Goal: Transaction & Acquisition: Purchase product/service

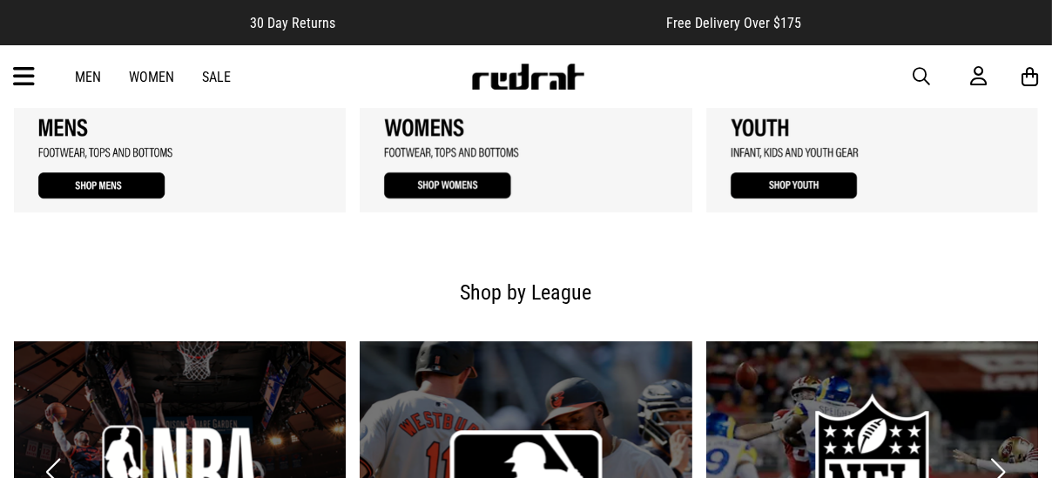
scroll to position [1916, 0]
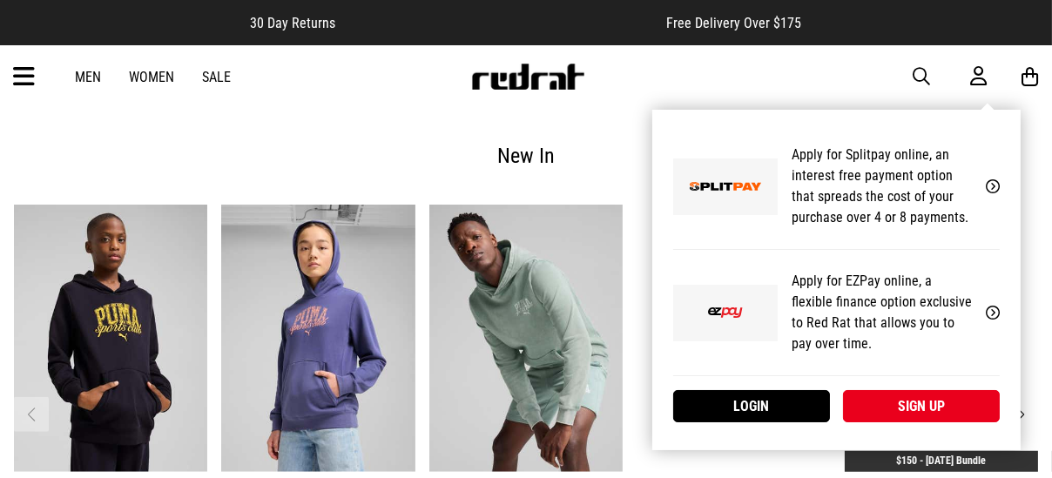
click at [974, 69] on icon at bounding box center [978, 76] width 17 height 22
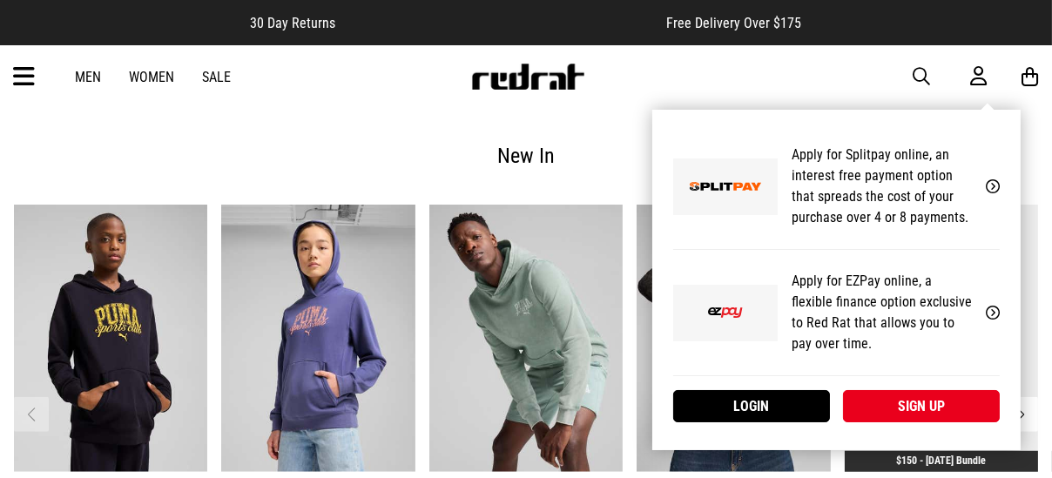
click at [781, 404] on link "Login" at bounding box center [751, 406] width 157 height 32
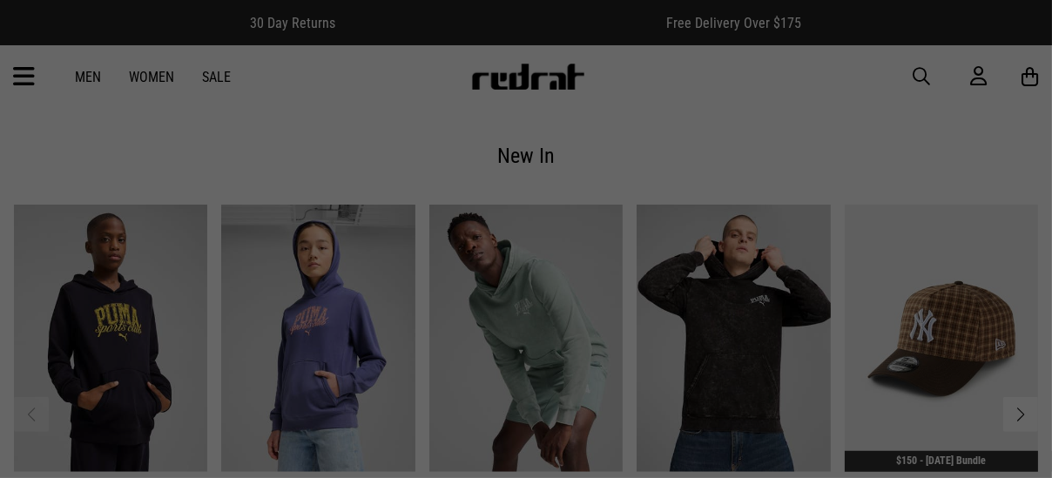
scroll to position [0, 0]
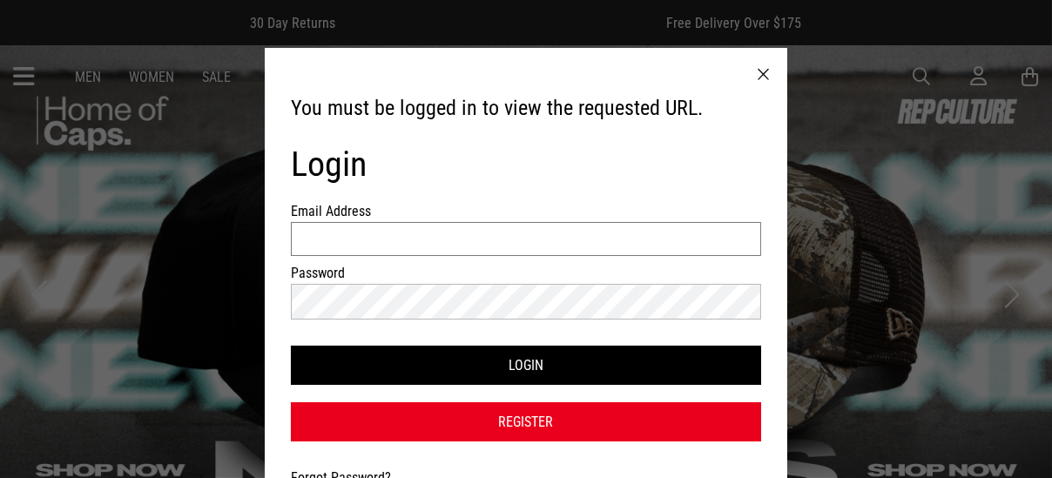
type input "**********"
click at [526, 358] on button "Login" at bounding box center [526, 365] width 470 height 39
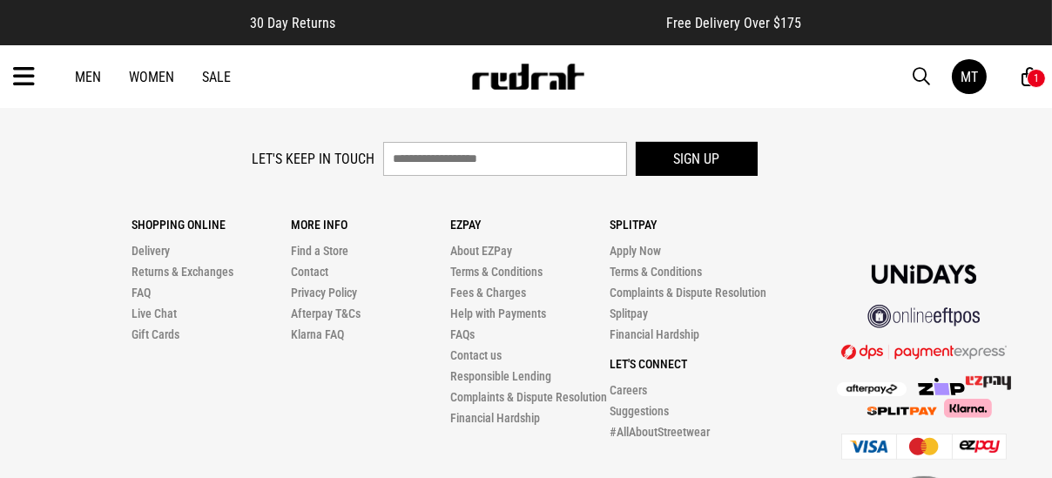
scroll to position [768, 0]
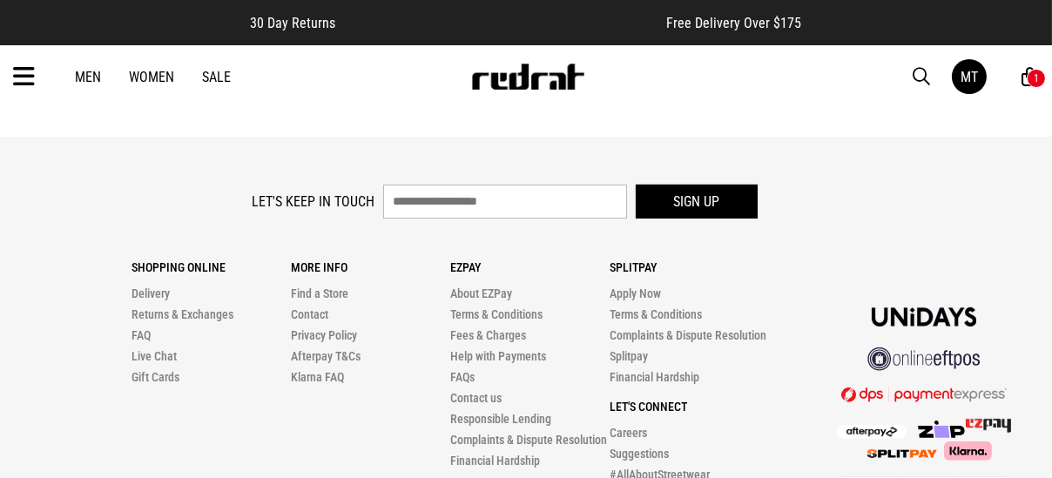
click at [166, 349] on link "Live Chat" at bounding box center [154, 356] width 45 height 14
click at [169, 349] on link "Live Chat" at bounding box center [154, 356] width 45 height 14
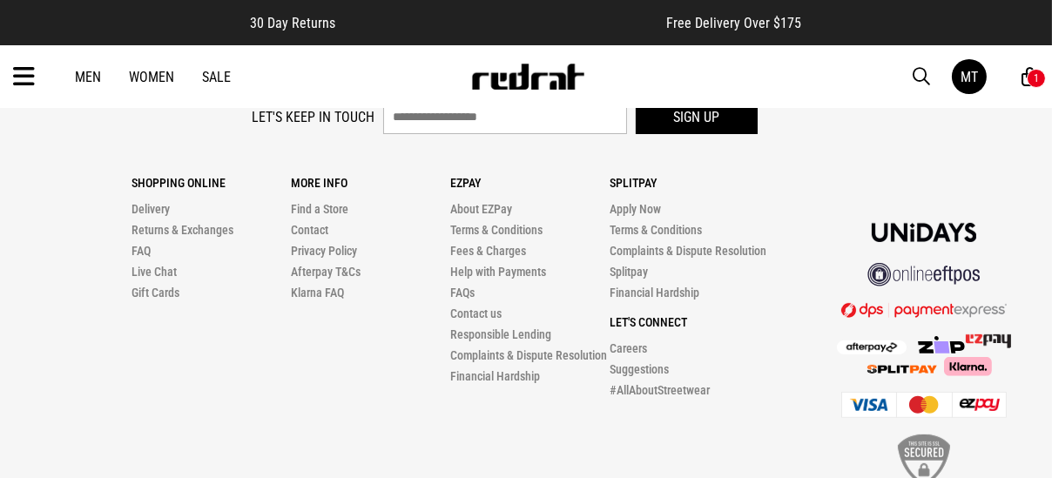
scroll to position [855, 0]
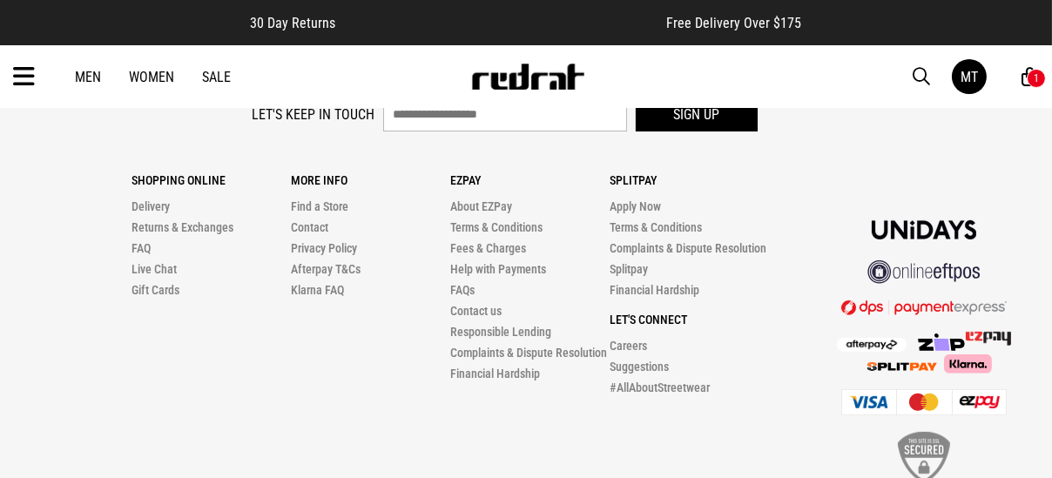
click at [1031, 78] on div "1" at bounding box center [1036, 78] width 19 height 19
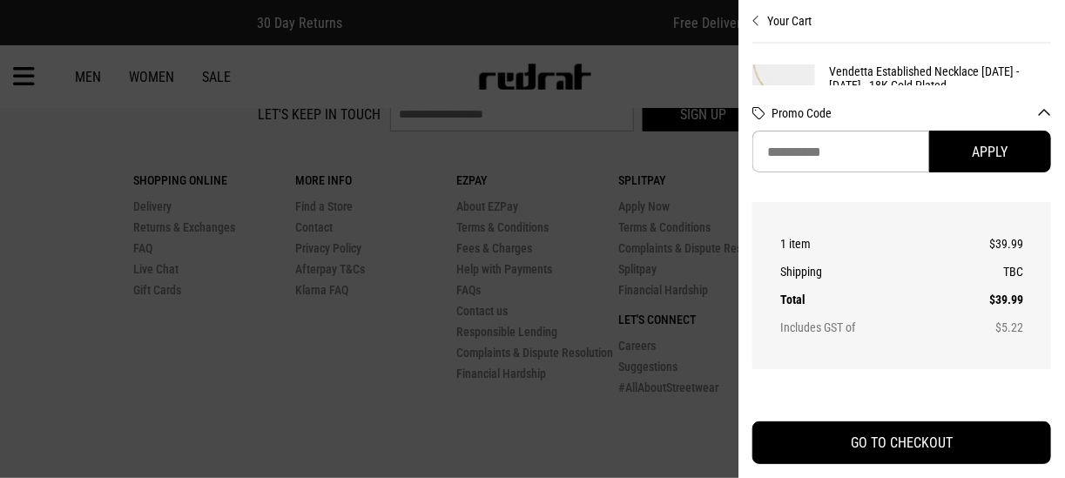
click at [1045, 108] on button "Promo Code" at bounding box center [912, 113] width 280 height 14
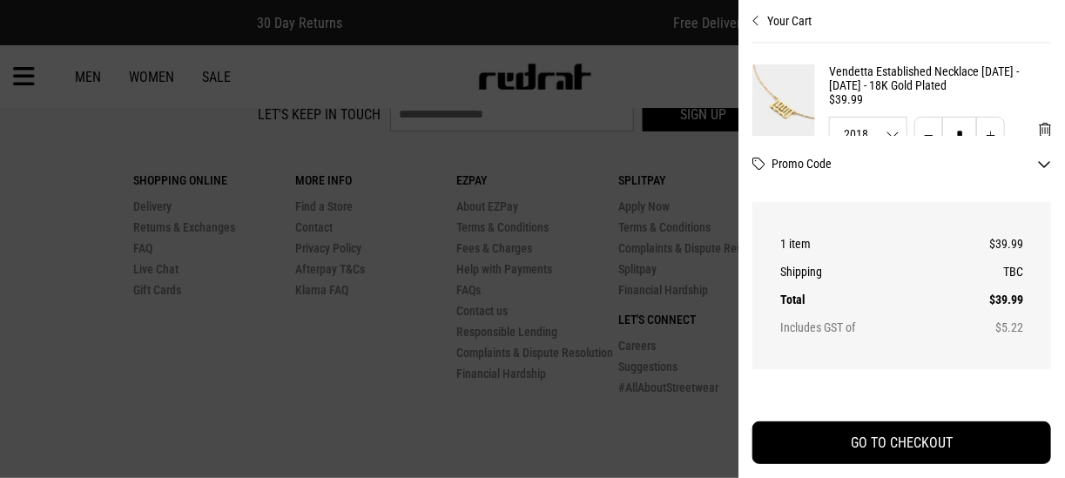
click at [753, 20] on icon "Close cart preview" at bounding box center [757, 21] width 8 height 14
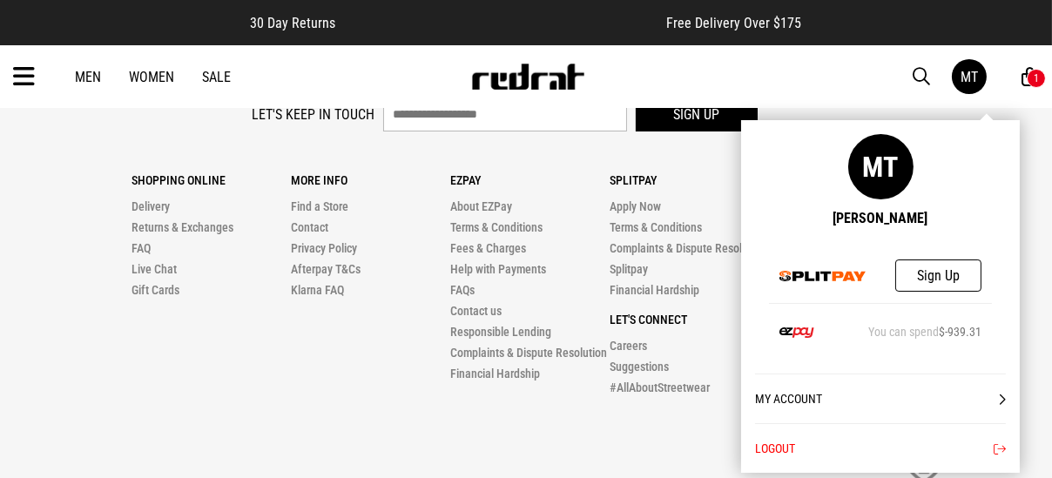
click at [789, 395] on link "My Account" at bounding box center [880, 399] width 251 height 50
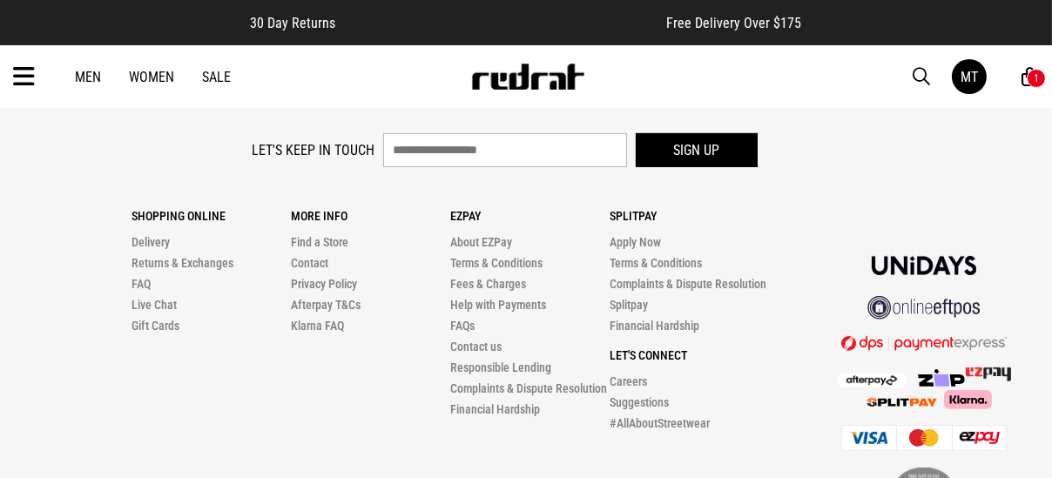
scroll to position [855, 0]
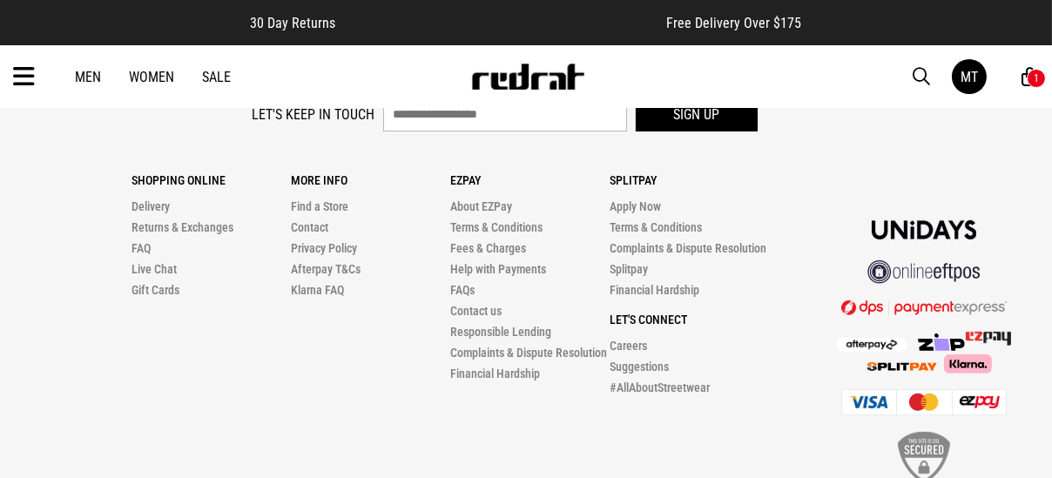
click at [156, 262] on link "Live Chat" at bounding box center [154, 269] width 45 height 14
click at [489, 304] on link "Contact us" at bounding box center [475, 311] width 51 height 14
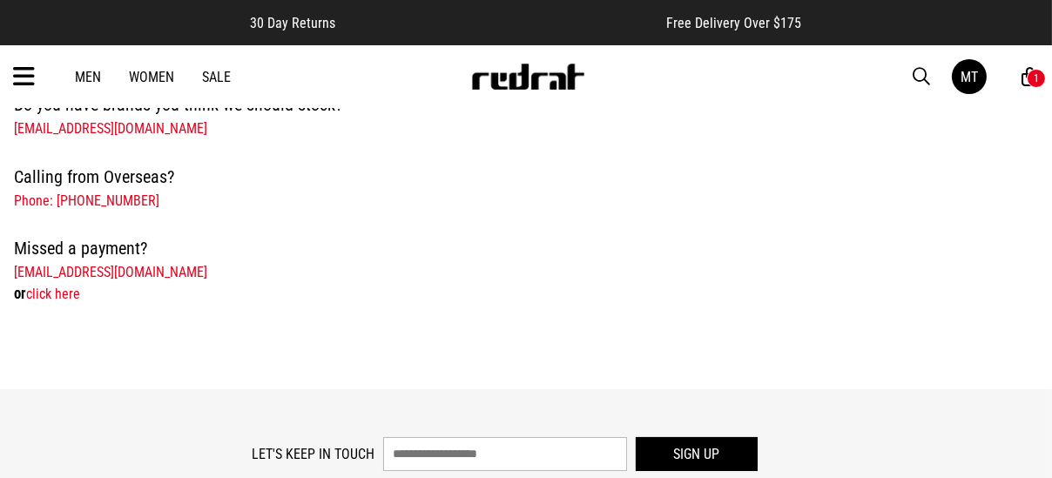
scroll to position [784, 0]
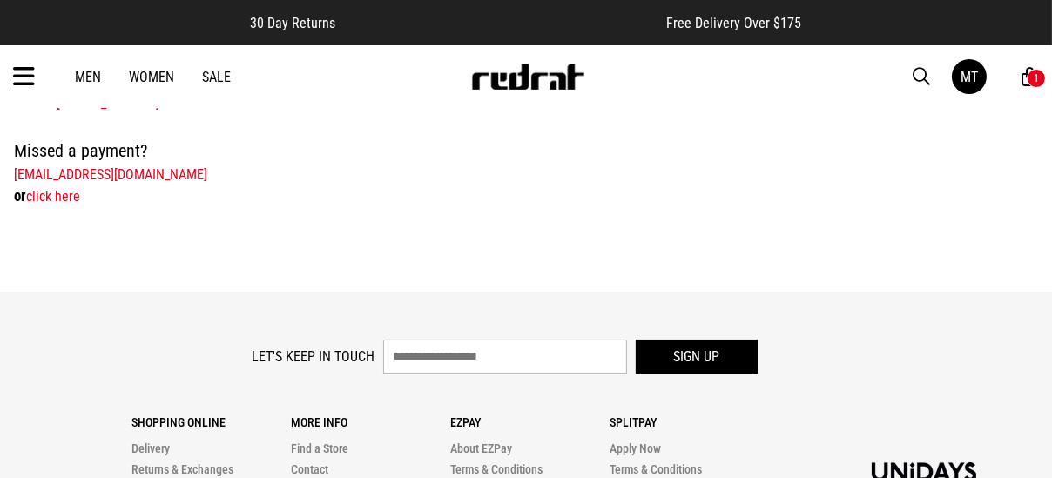
click at [69, 198] on link "click here" at bounding box center [53, 196] width 54 height 17
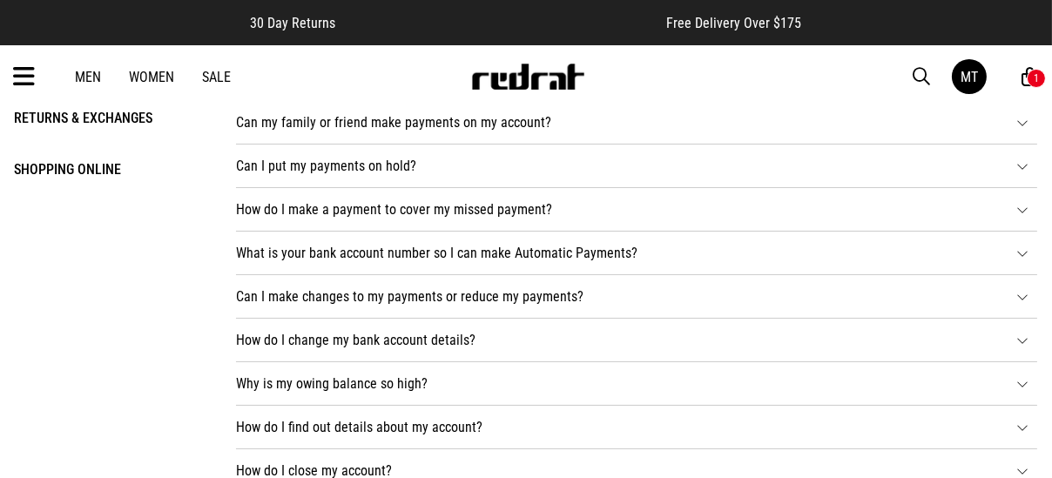
click at [382, 203] on li "How do I make a payment to cover my missed payment? You can set up a payment th…" at bounding box center [636, 210] width 801 height 44
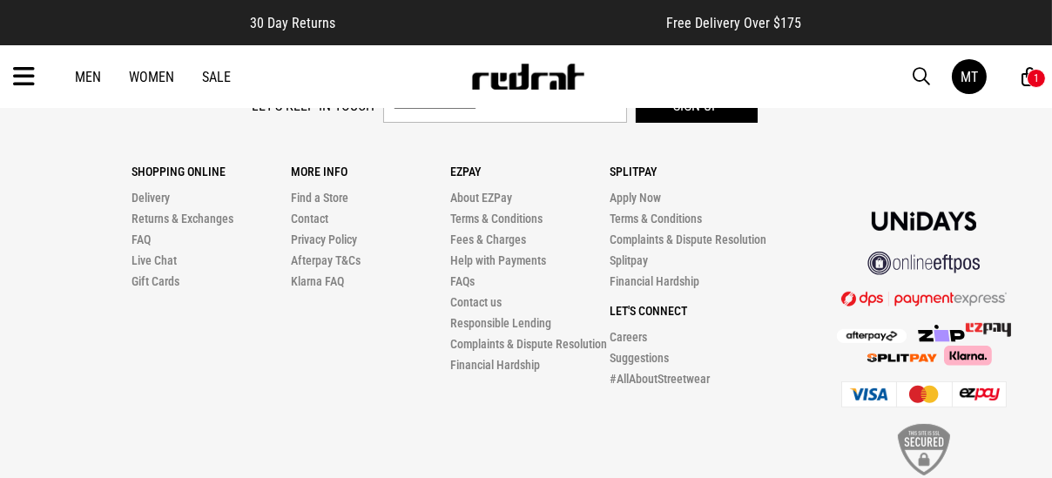
scroll to position [958, 0]
click at [463, 278] on link "FAQs" at bounding box center [462, 281] width 24 height 14
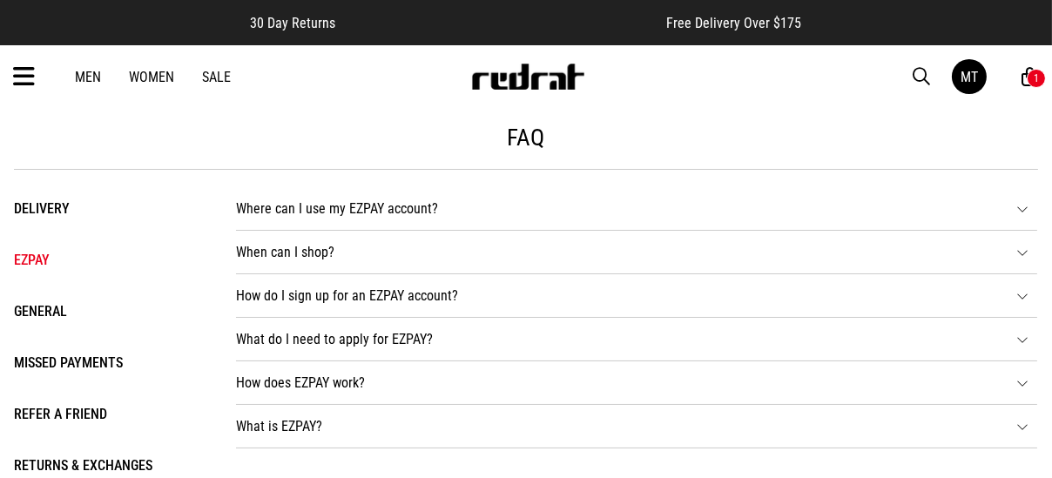
click at [44, 362] on li "Missed Payments" at bounding box center [107, 362] width 187 height 25
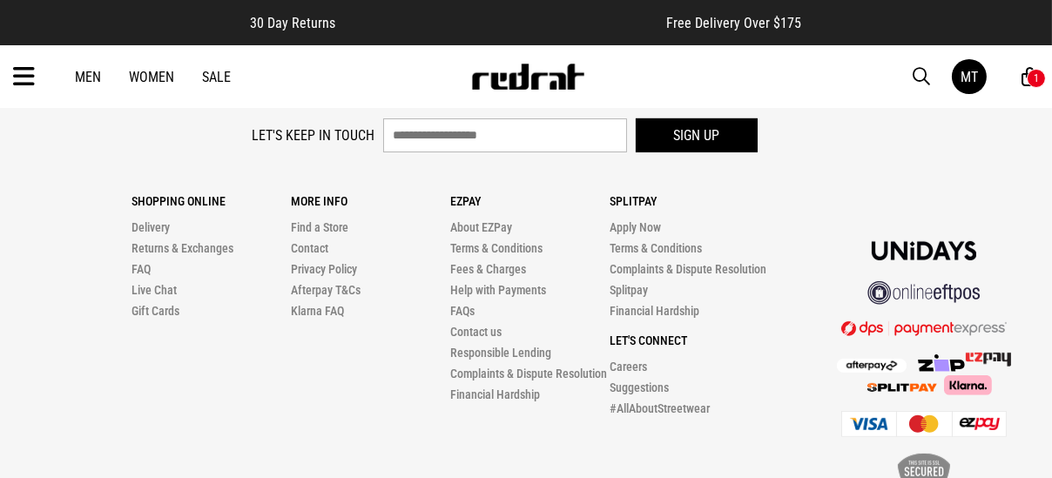
scroll to position [958, 0]
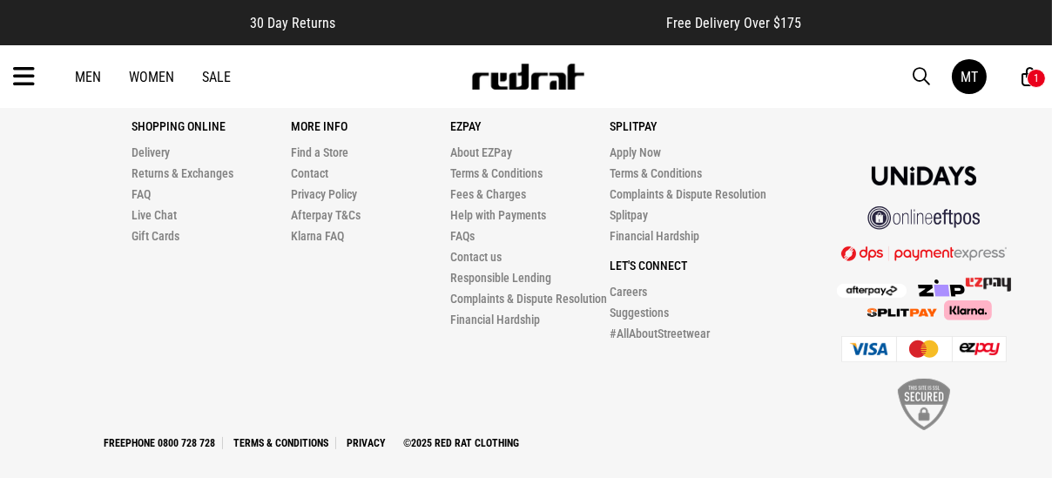
click at [142, 189] on link "FAQ" at bounding box center [141, 194] width 19 height 14
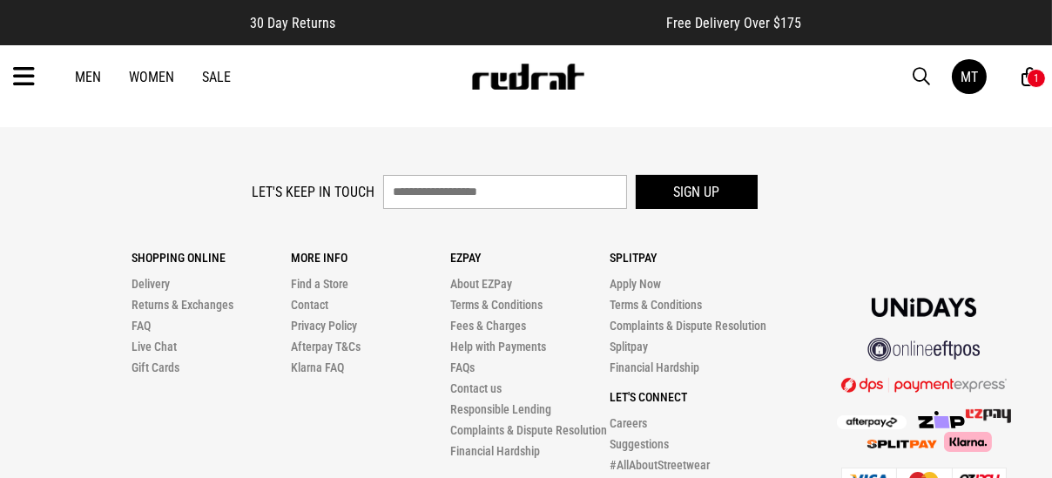
scroll to position [610, 0]
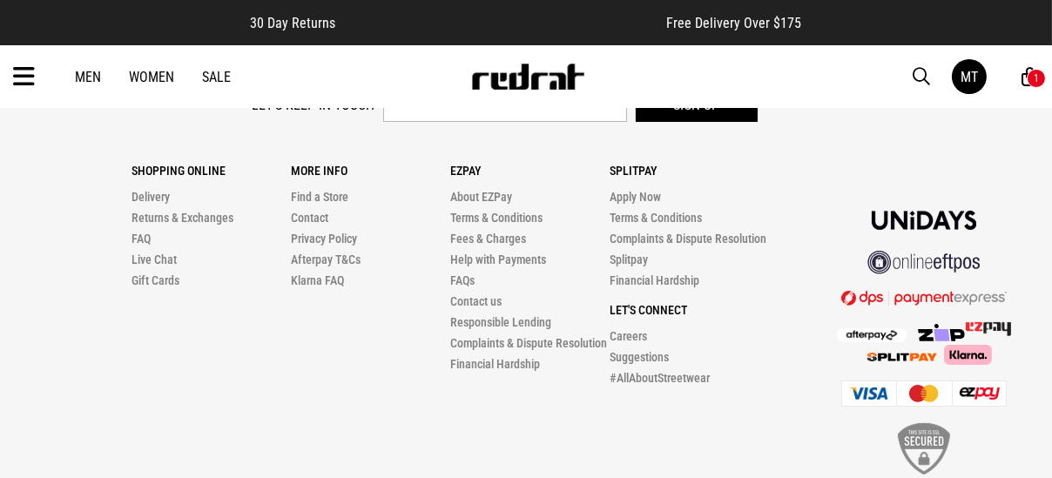
click at [485, 302] on link "Contact us" at bounding box center [475, 301] width 51 height 14
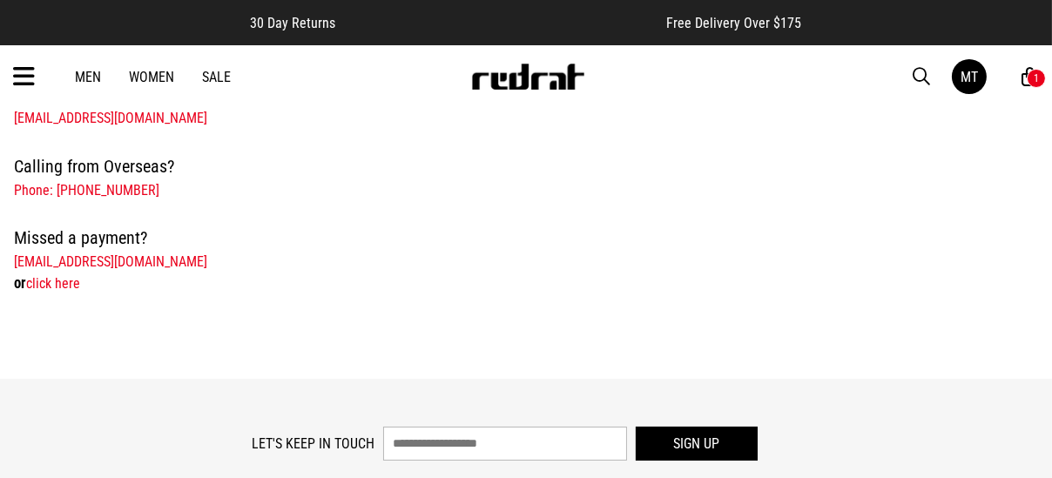
drag, startPoint x: 237, startPoint y: 260, endPoint x: -3, endPoint y: 269, distance: 239.8
click at [0, 269] on html "30 Day Returns Free Delivery Over $175 Your Cart Just Added Vendetta Establishe…" at bounding box center [526, 92] width 1052 height 1578
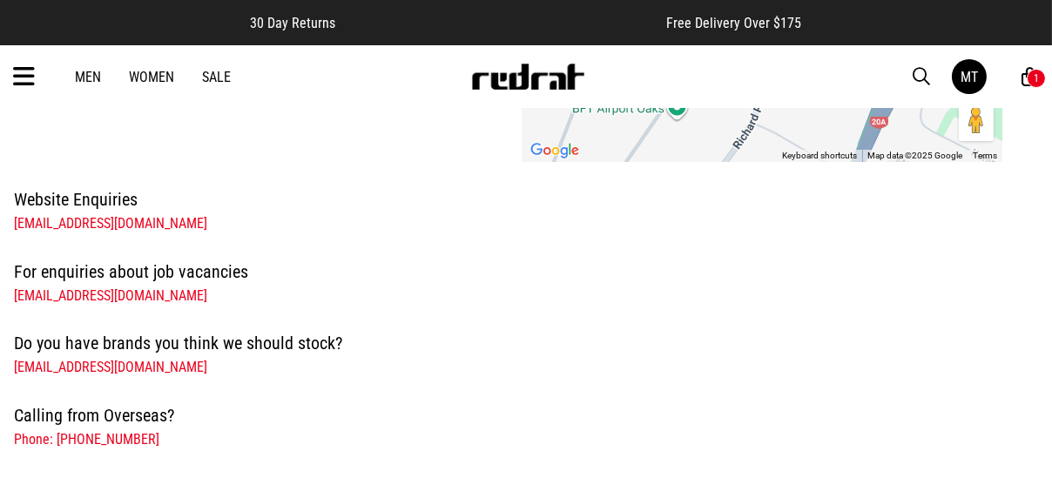
scroll to position [400, 0]
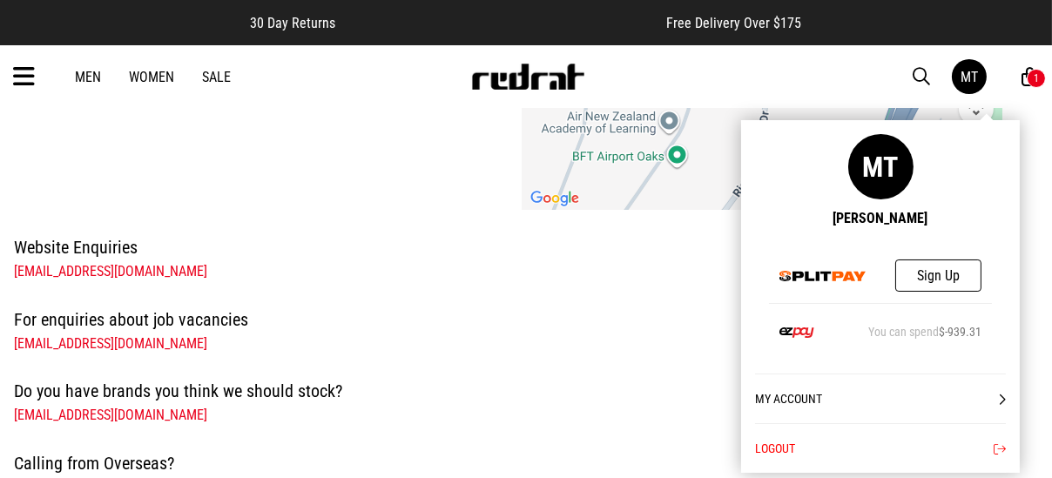
drag, startPoint x: 963, startPoint y: 75, endPoint x: 797, endPoint y: 63, distance: 166.0
click at [963, 75] on div "MT" at bounding box center [969, 77] width 17 height 17
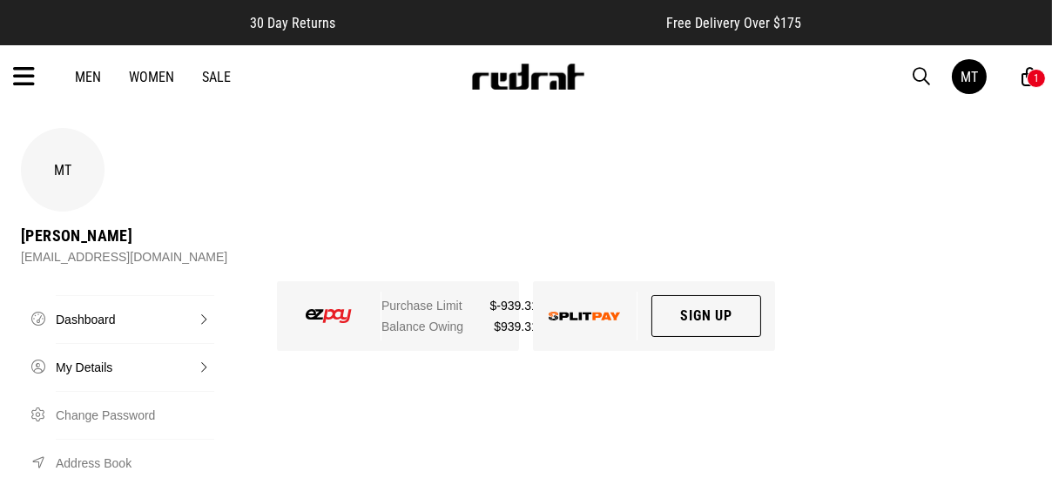
click at [64, 343] on link "My Details" at bounding box center [135, 367] width 159 height 48
select select "**"
select select "*"
select select "****"
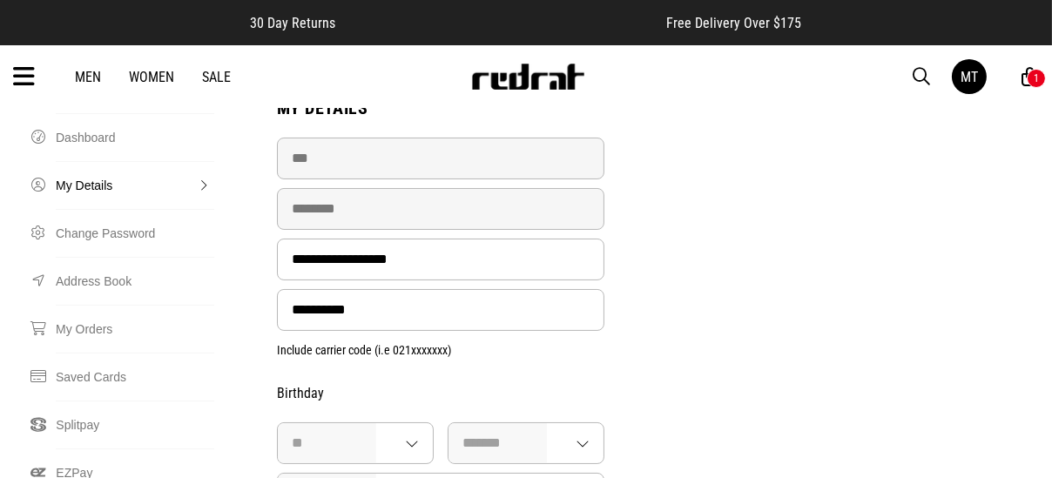
scroll to position [174, 0]
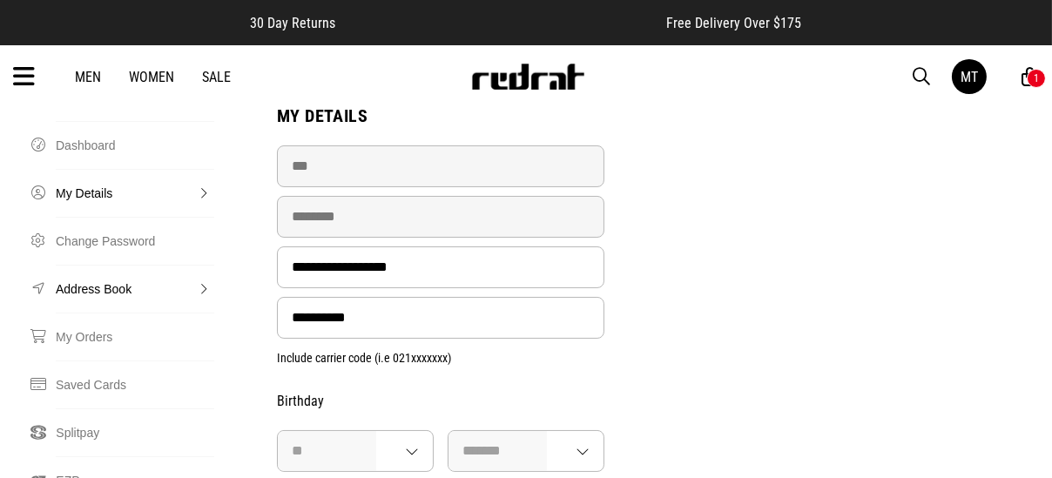
drag, startPoint x: 73, startPoint y: 217, endPoint x: 204, endPoint y: 287, distance: 148.1
click at [73, 265] on link "Address Book" at bounding box center [135, 289] width 159 height 48
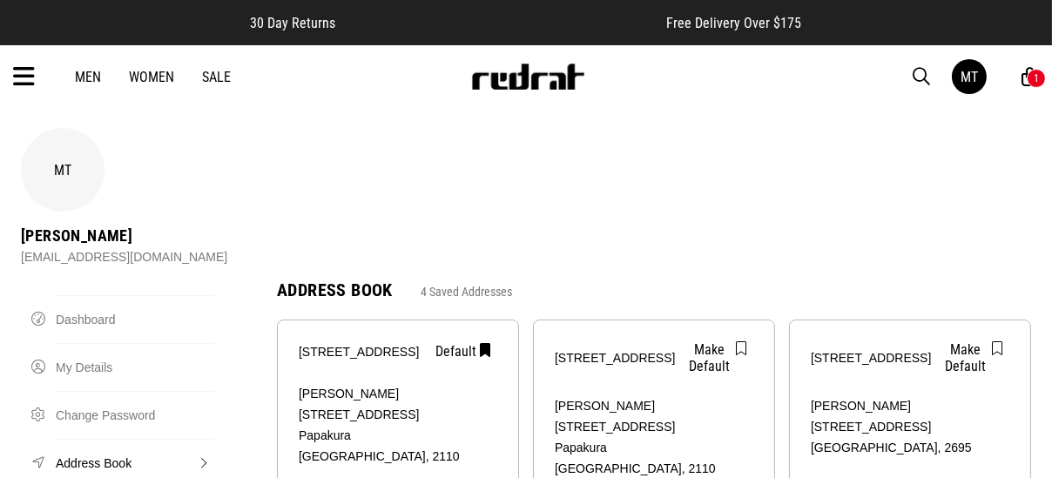
scroll to position [87, 0]
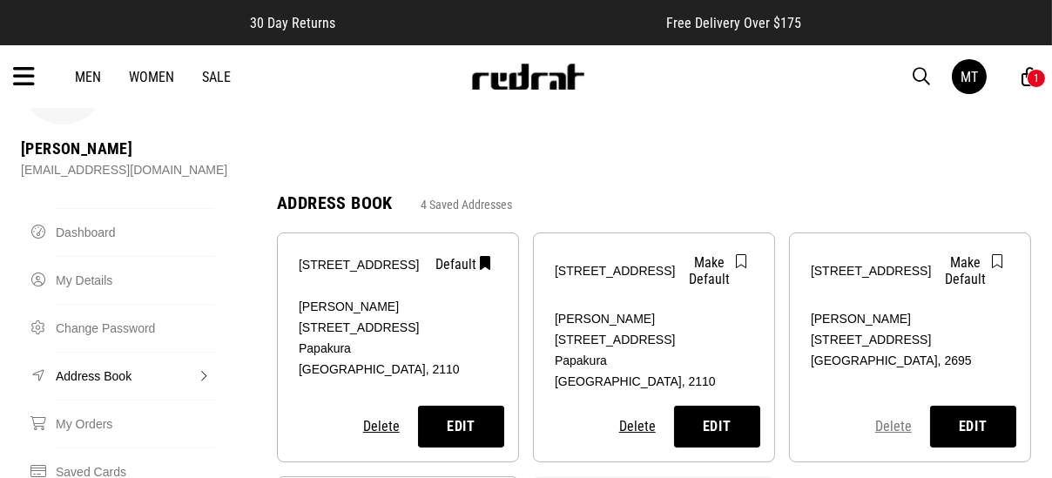
drag, startPoint x: 899, startPoint y: 365, endPoint x: 715, endPoint y: 474, distance: 213.6
click at [899, 417] on button "Delete" at bounding box center [894, 426] width 38 height 18
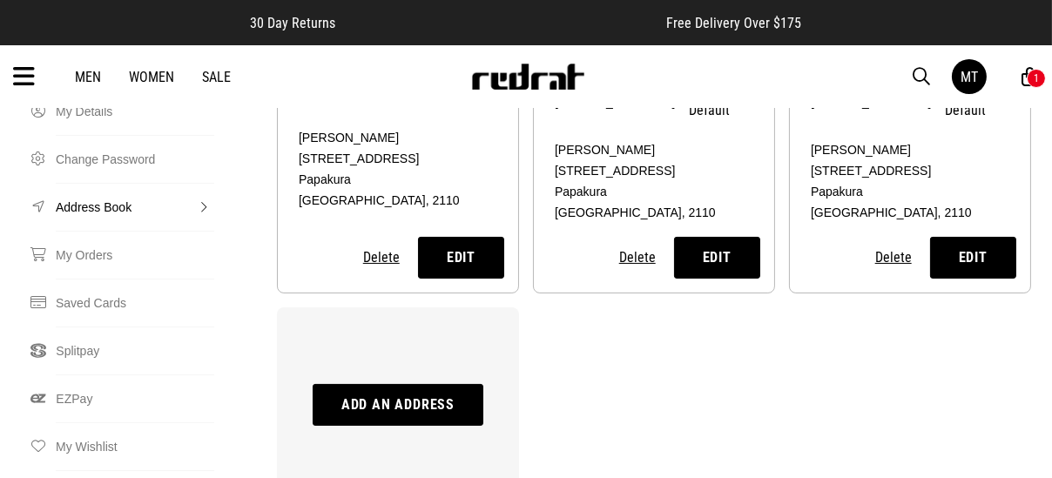
scroll to position [0, 0]
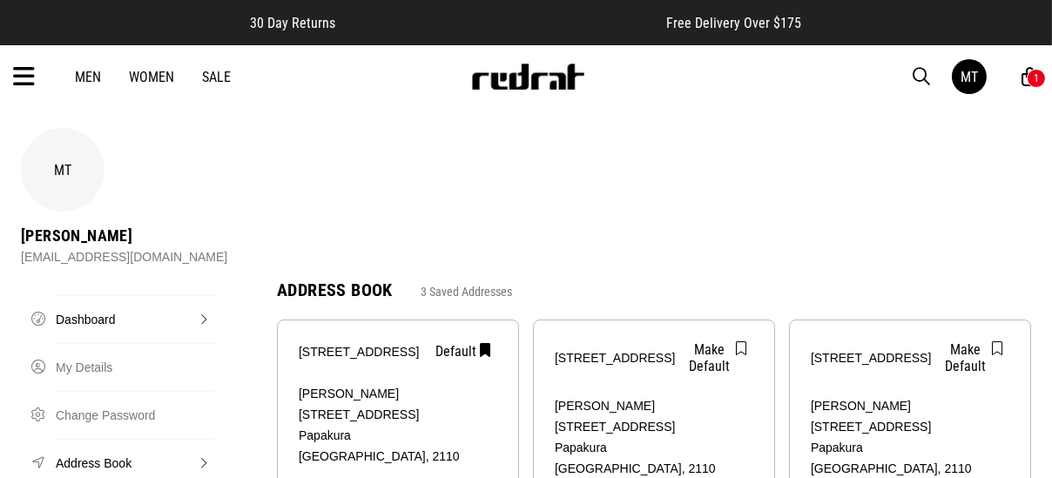
click at [105, 295] on link "Dashboard" at bounding box center [135, 319] width 159 height 48
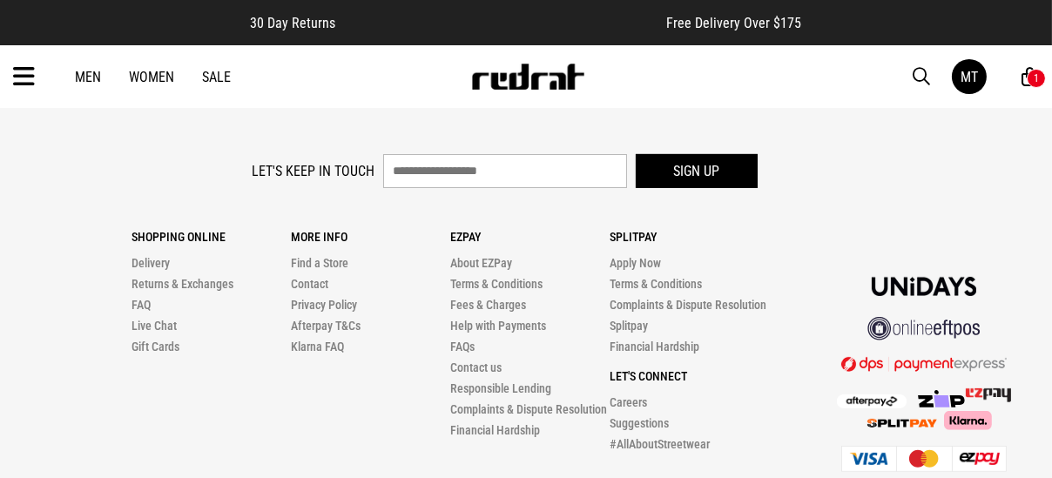
scroll to position [768, 0]
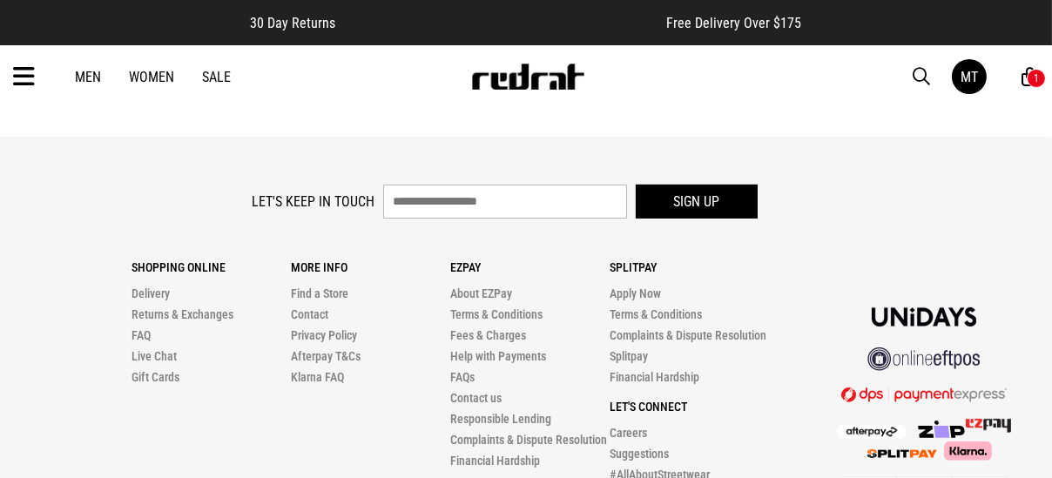
click at [155, 349] on link "Live Chat" at bounding box center [154, 356] width 45 height 14
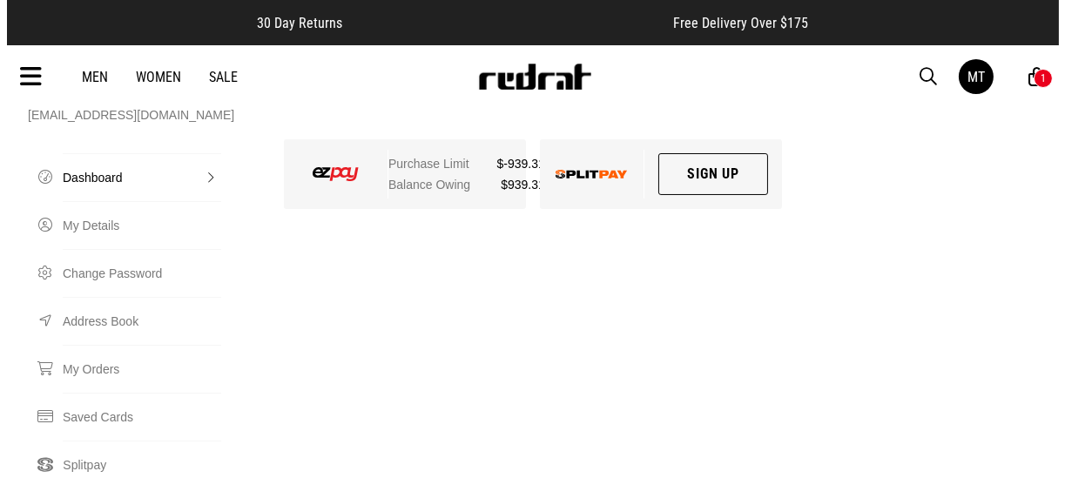
scroll to position [0, 0]
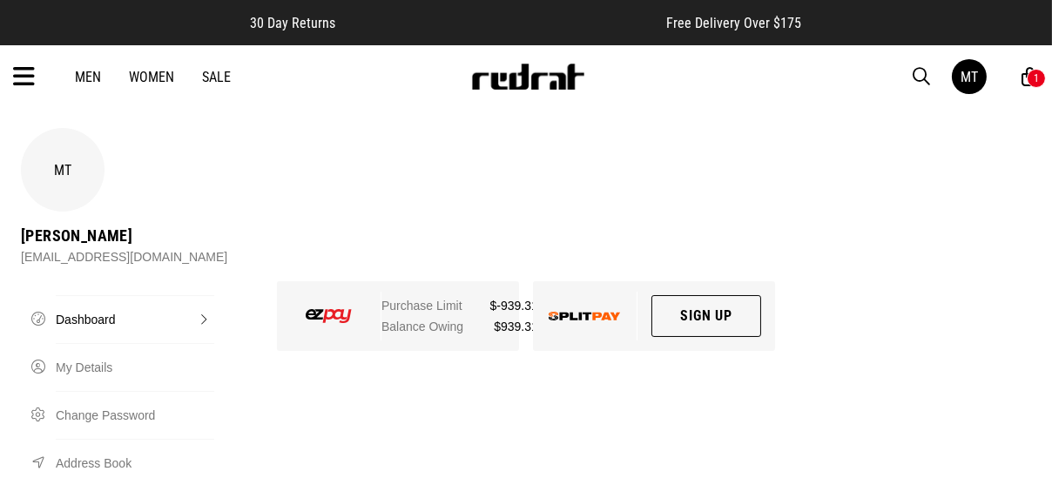
click at [1028, 77] on div "1" at bounding box center [1036, 78] width 19 height 19
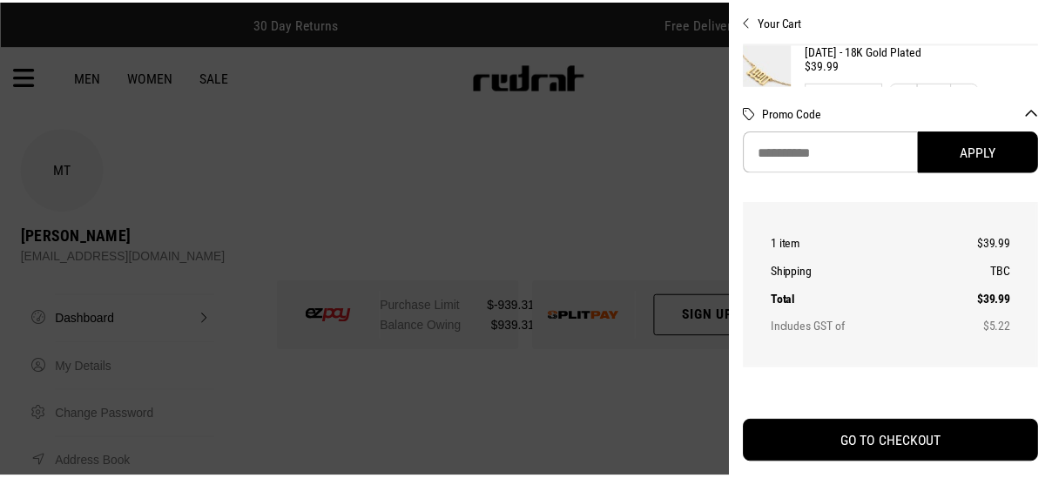
scroll to position [70, 15]
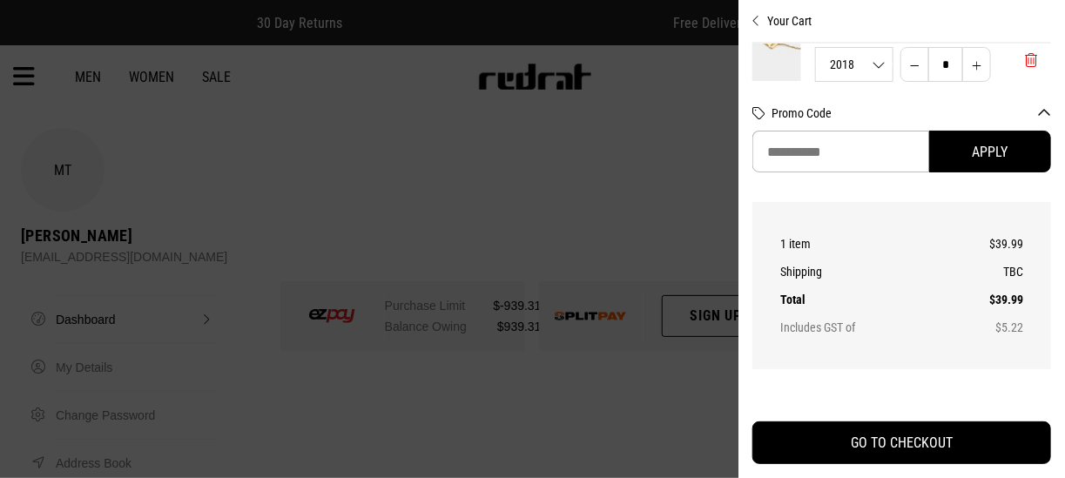
click at [1025, 63] on span "'Remove from cart" at bounding box center [1031, 60] width 12 height 17
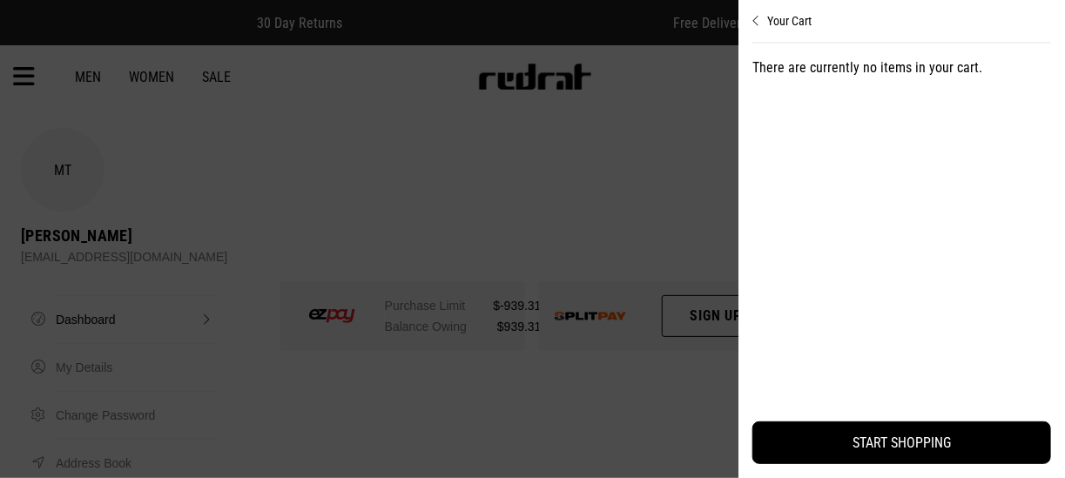
click at [512, 145] on div at bounding box center [532, 239] width 1065 height 478
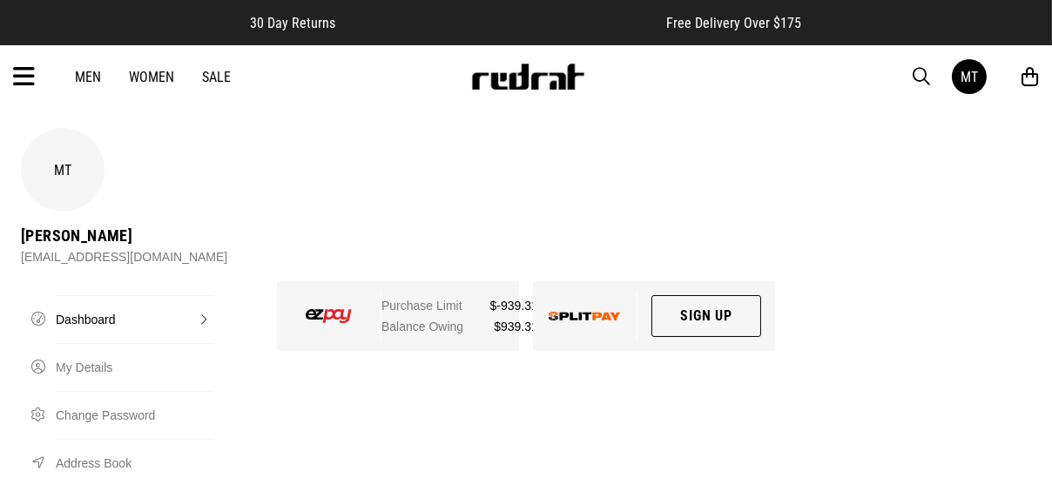
click at [88, 78] on link "Men" at bounding box center [88, 77] width 26 height 17
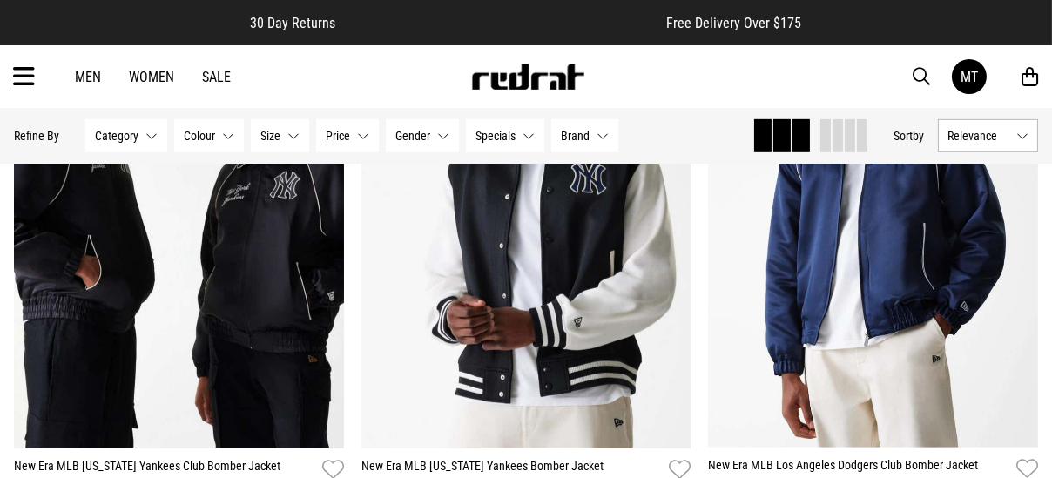
scroll to position [1481, 0]
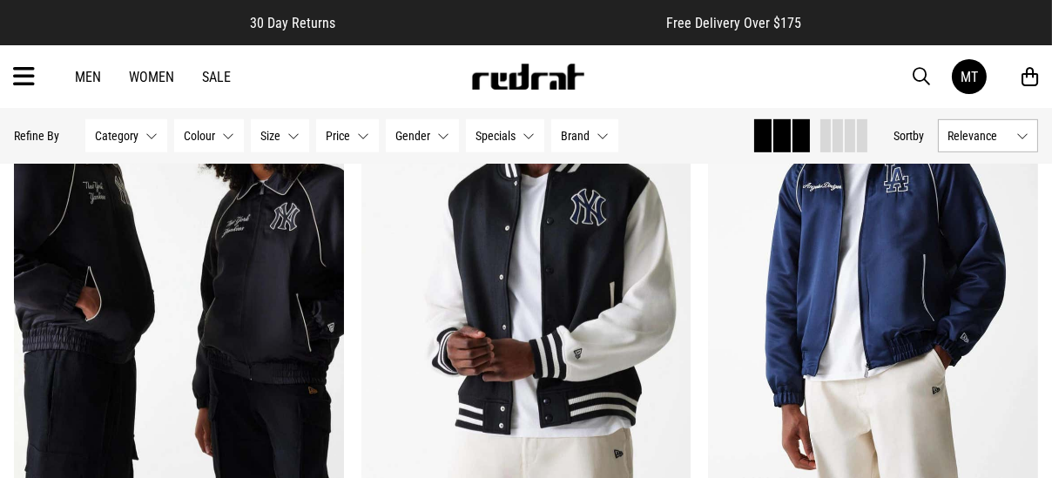
click at [152, 131] on button "Category None selected" at bounding box center [126, 135] width 82 height 33
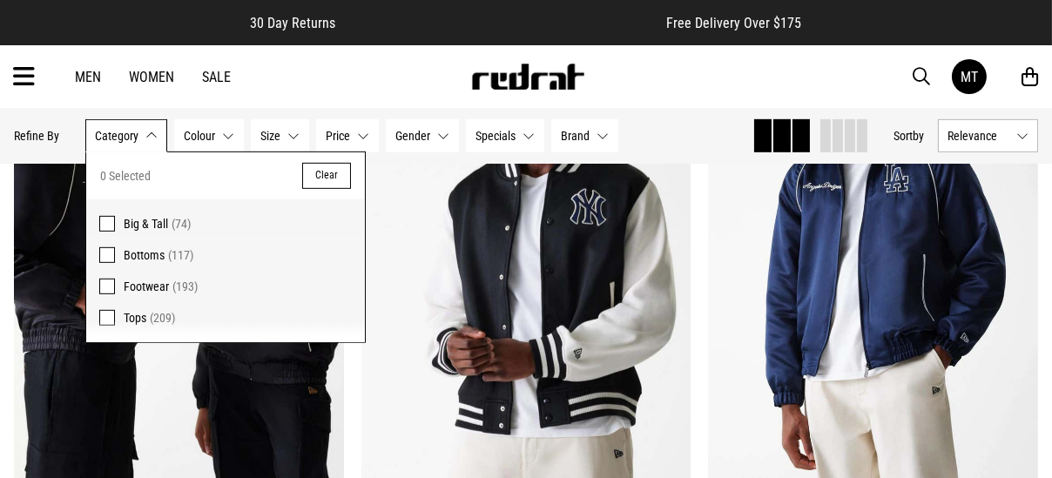
click at [101, 251] on span at bounding box center [107, 255] width 16 height 16
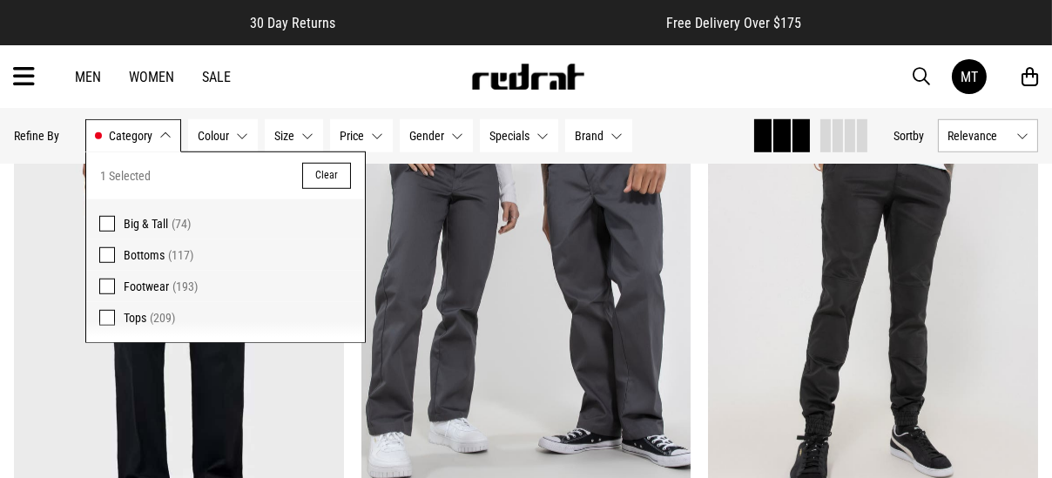
drag, startPoint x: 170, startPoint y: 136, endPoint x: 281, endPoint y: 369, distance: 258.7
click at [171, 136] on button "Category Bottoms" at bounding box center [133, 135] width 96 height 33
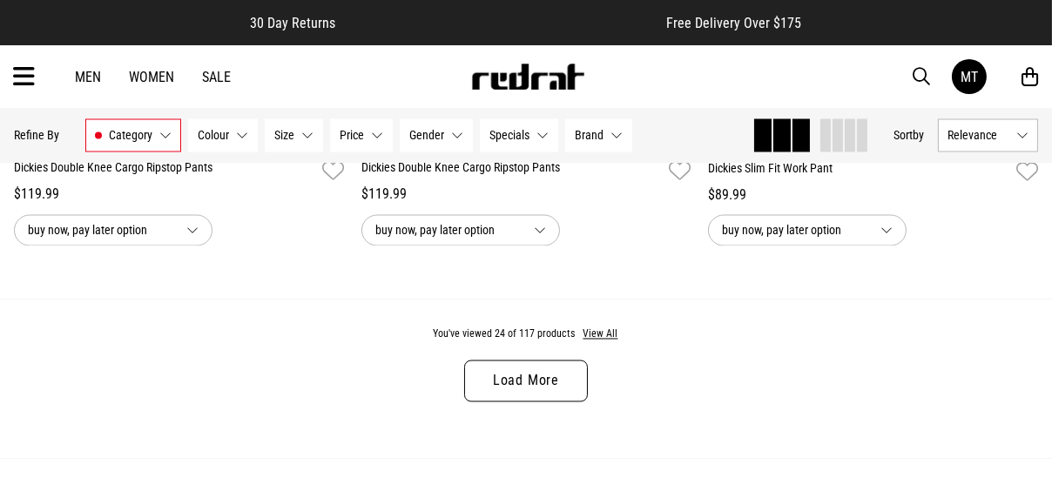
scroll to position [4811, 0]
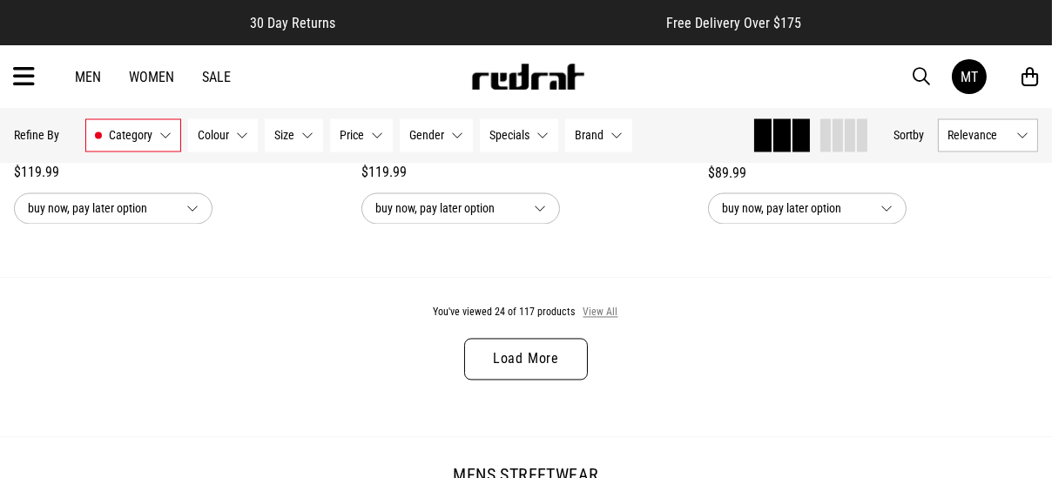
click at [594, 314] on button "View All" at bounding box center [601, 314] width 37 height 16
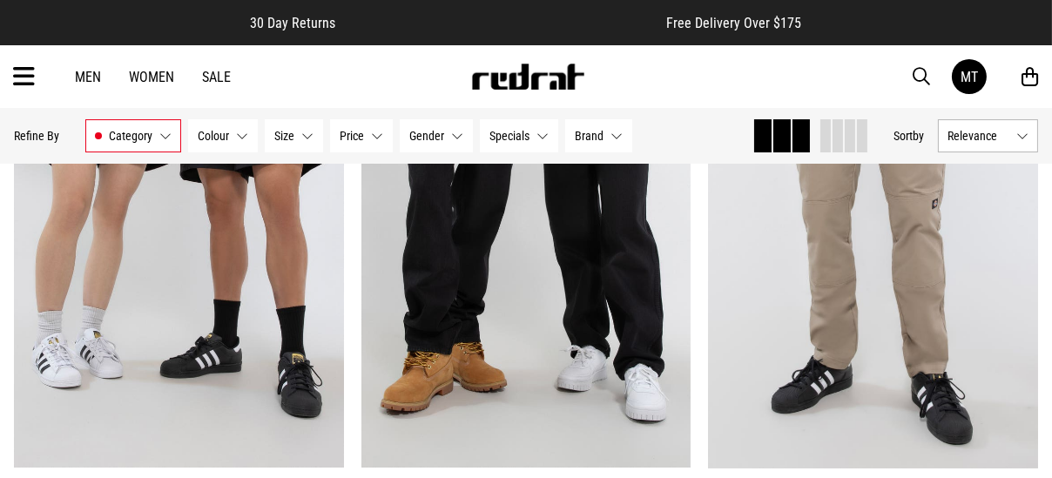
scroll to position [9341, 0]
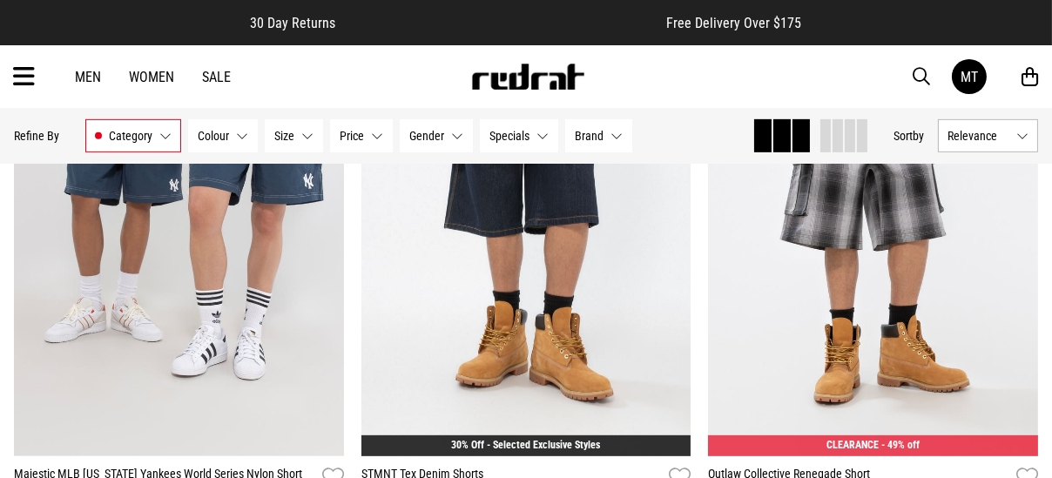
scroll to position [11083, 0]
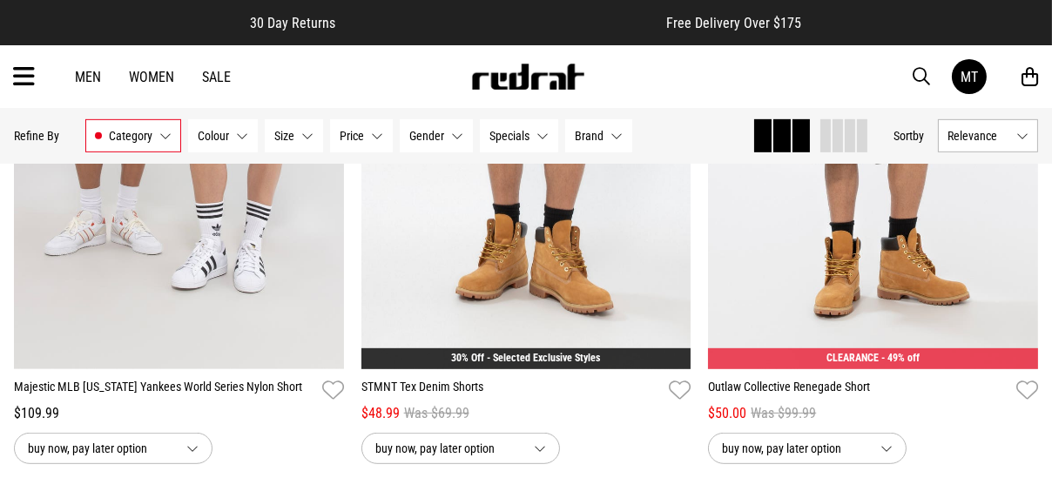
click at [519, 315] on button "L" at bounding box center [517, 309] width 32 height 31
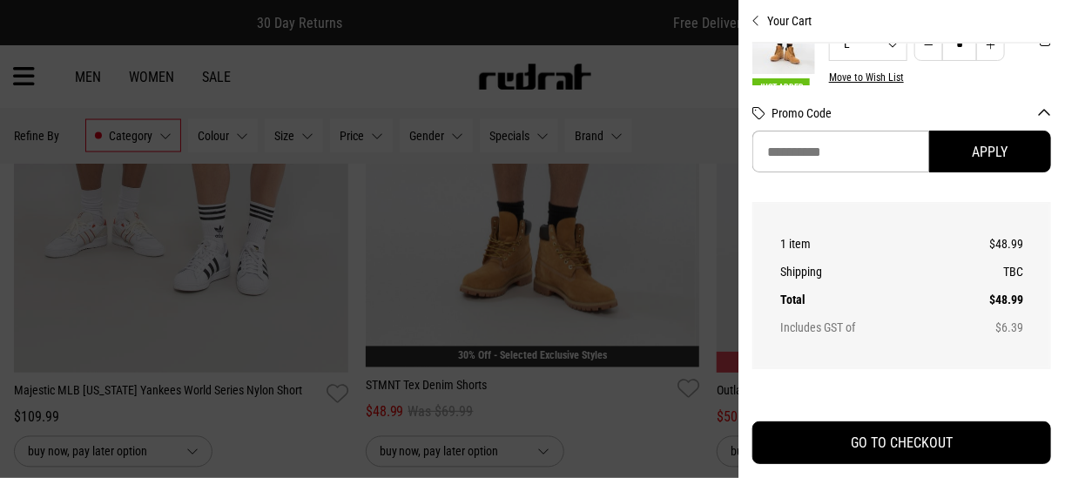
scroll to position [70, 0]
click at [1039, 50] on span "'Remove from cart" at bounding box center [1045, 46] width 12 height 17
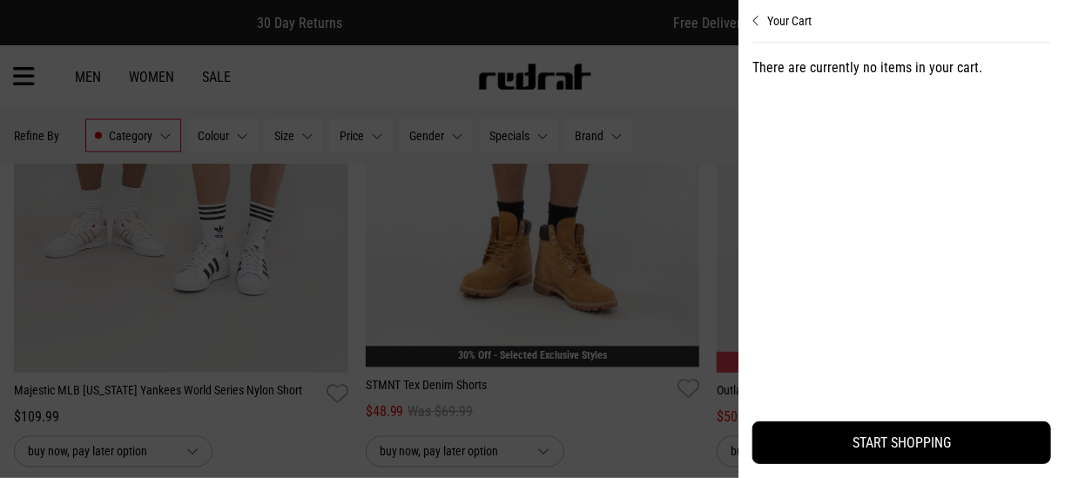
click at [754, 20] on icon "Close cart preview" at bounding box center [757, 21] width 8 height 14
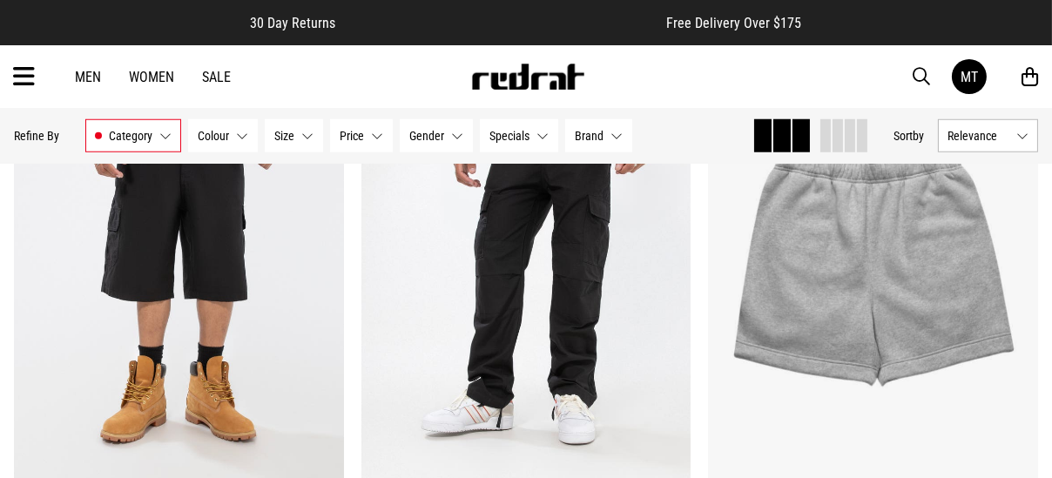
scroll to position [12303, 0]
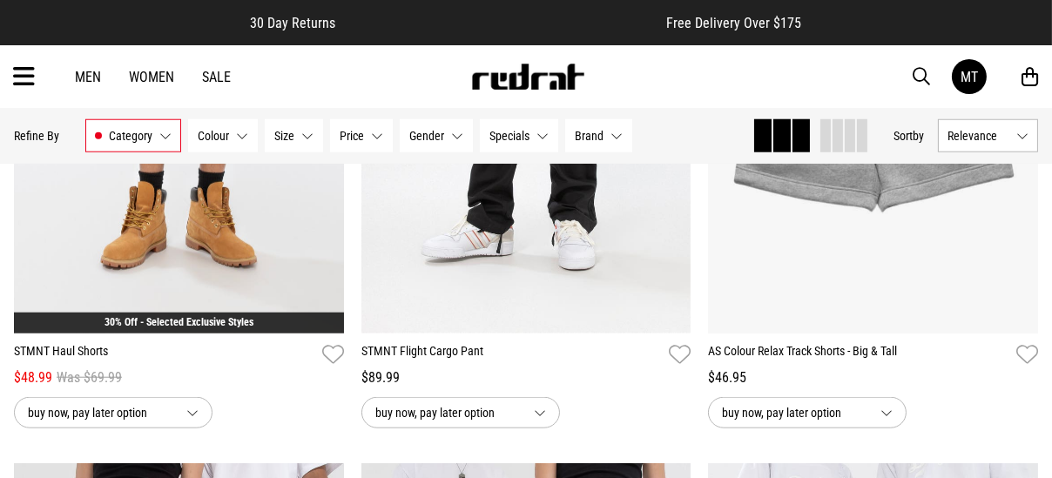
click at [130, 281] on button "M" at bounding box center [136, 273] width 36 height 31
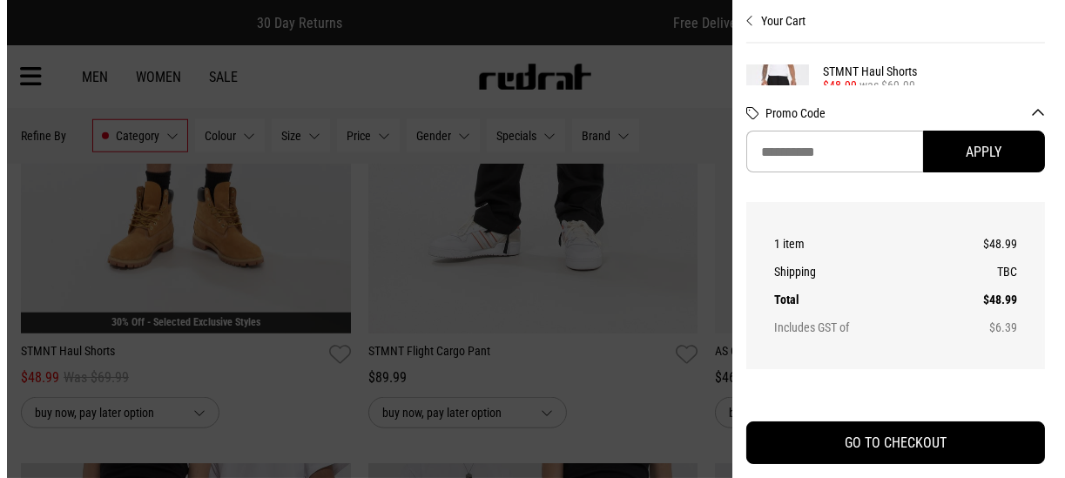
scroll to position [12409, 0]
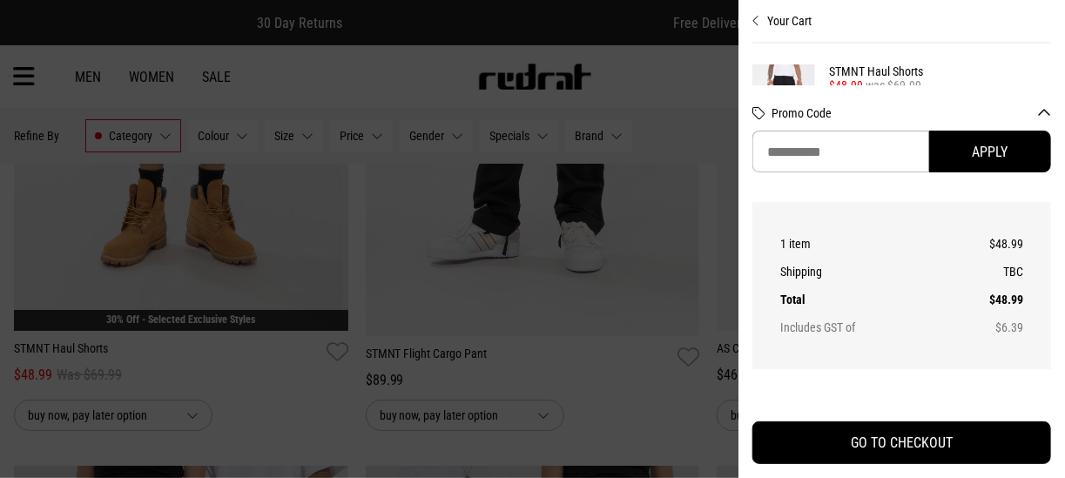
click at [673, 48] on div at bounding box center [532, 239] width 1065 height 478
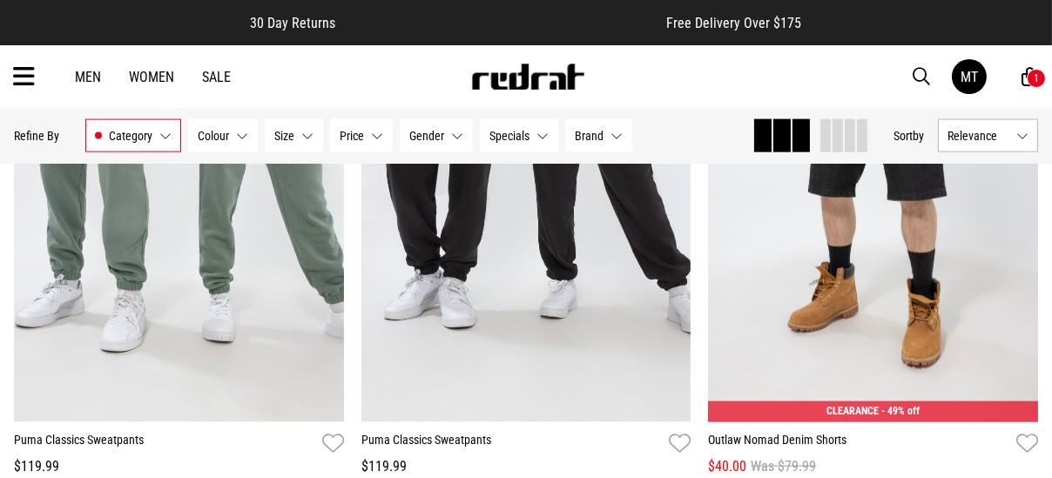
scroll to position [13435, 0]
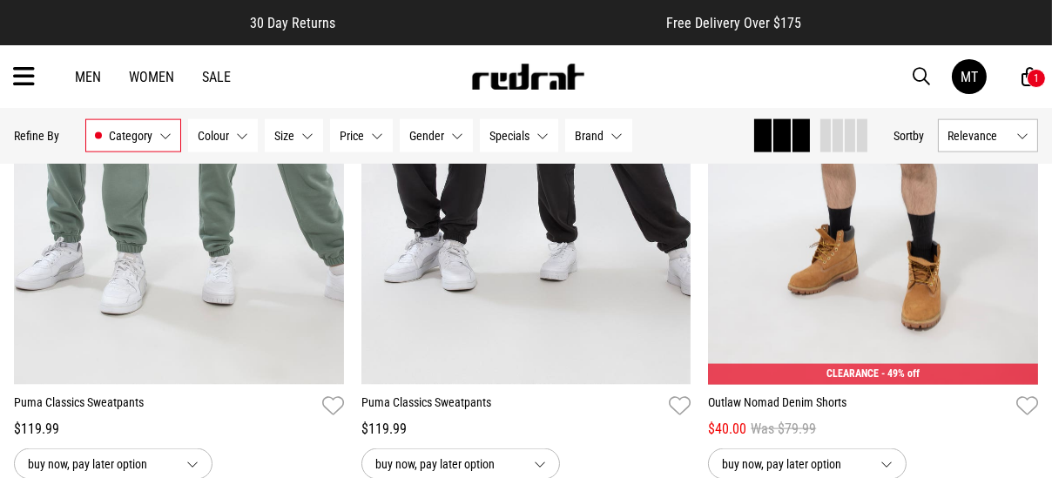
click at [862, 336] on button "L" at bounding box center [864, 324] width 32 height 31
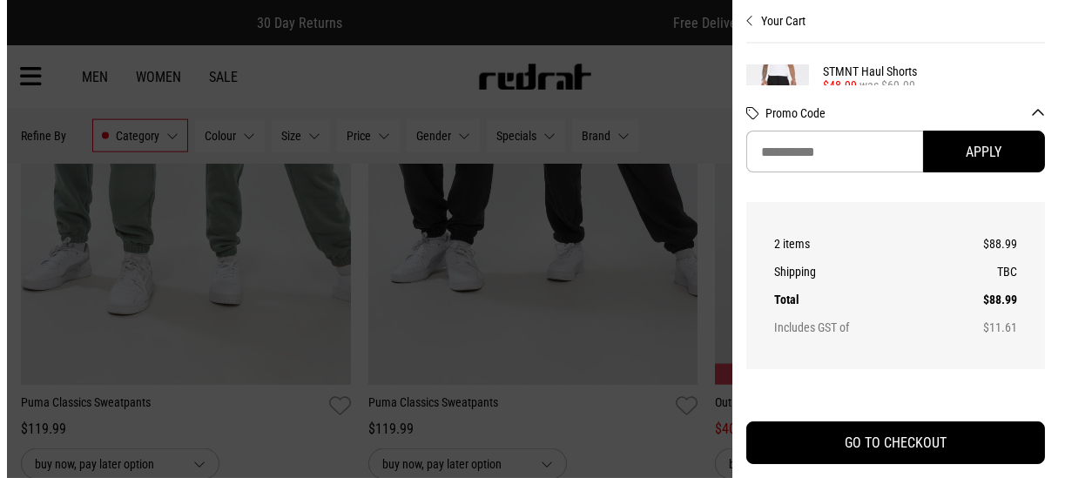
scroll to position [13380, 0]
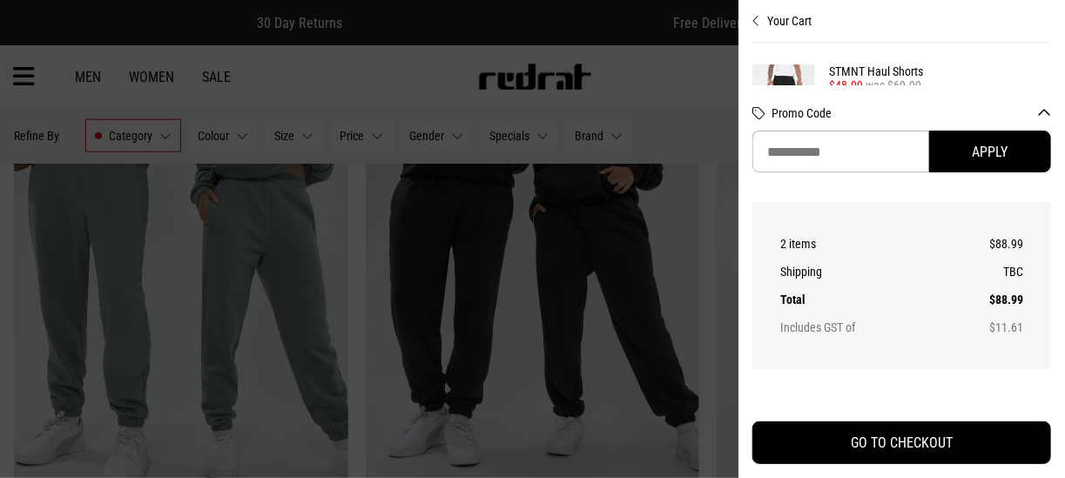
click at [759, 16] on icon "Close cart preview" at bounding box center [757, 21] width 8 height 14
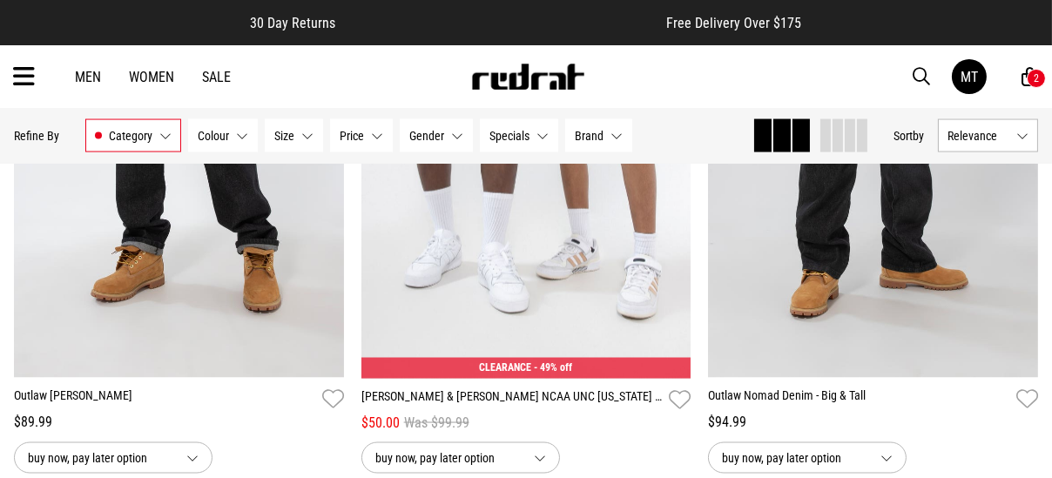
scroll to position [14307, 0]
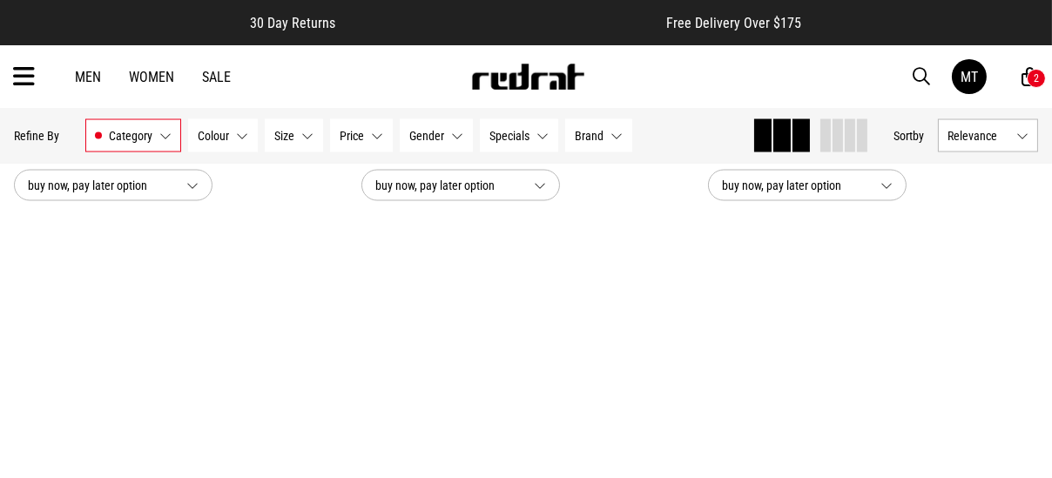
click at [159, 134] on button "Category Bottoms" at bounding box center [133, 135] width 96 height 33
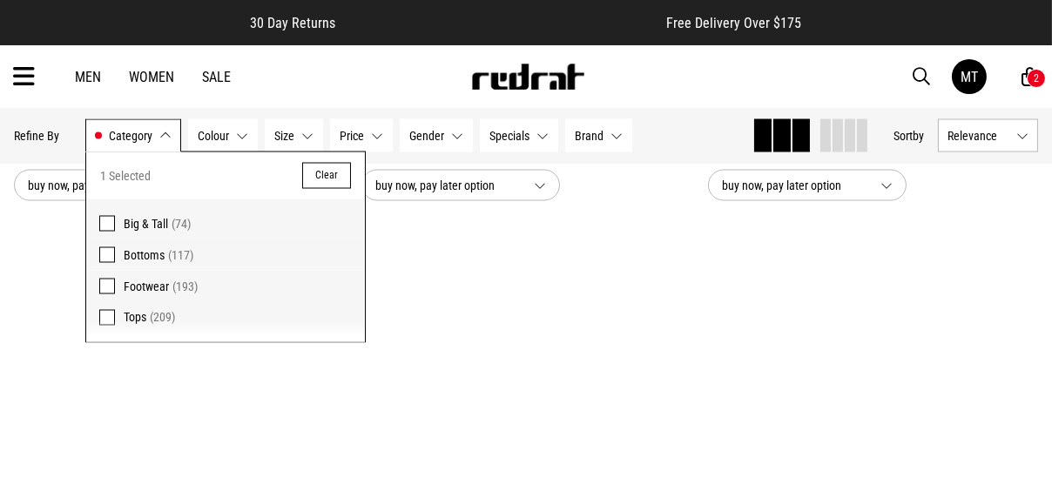
scroll to position [13261, 0]
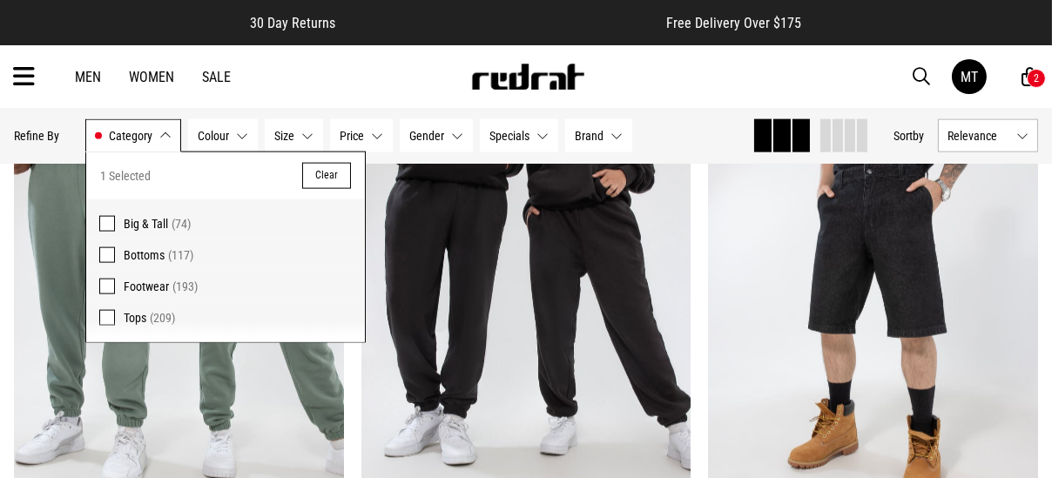
click at [100, 316] on span at bounding box center [107, 318] width 16 height 16
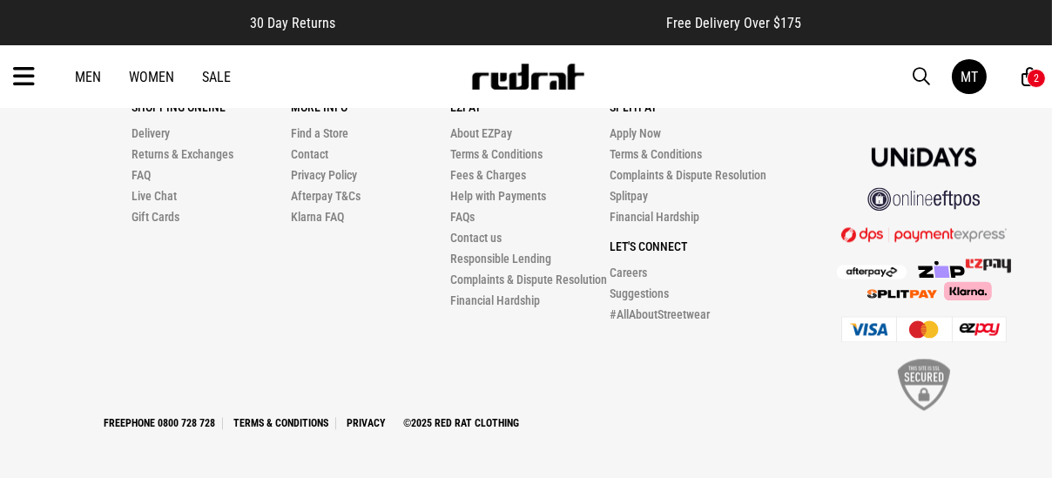
scroll to position [4802, 0]
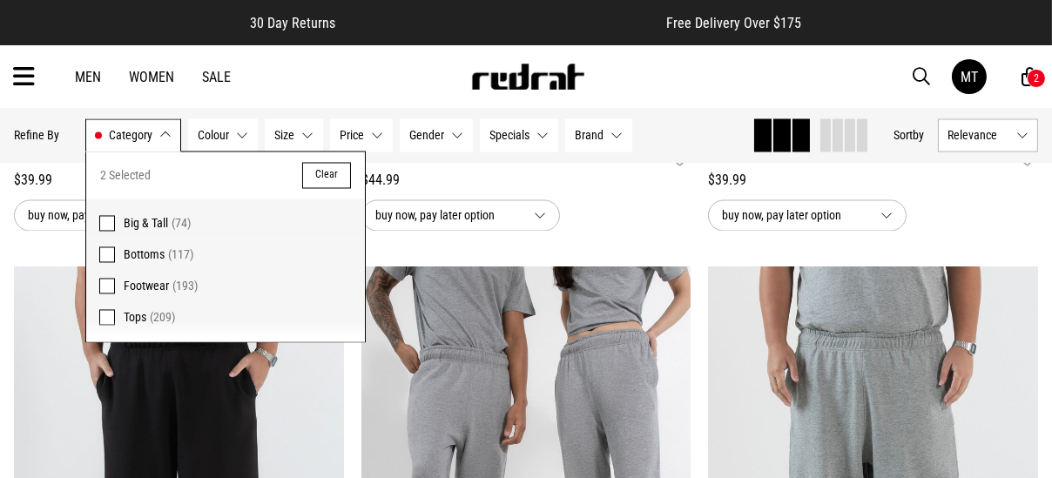
click at [165, 128] on button "Category Bottoms, Tops" at bounding box center [133, 135] width 96 height 33
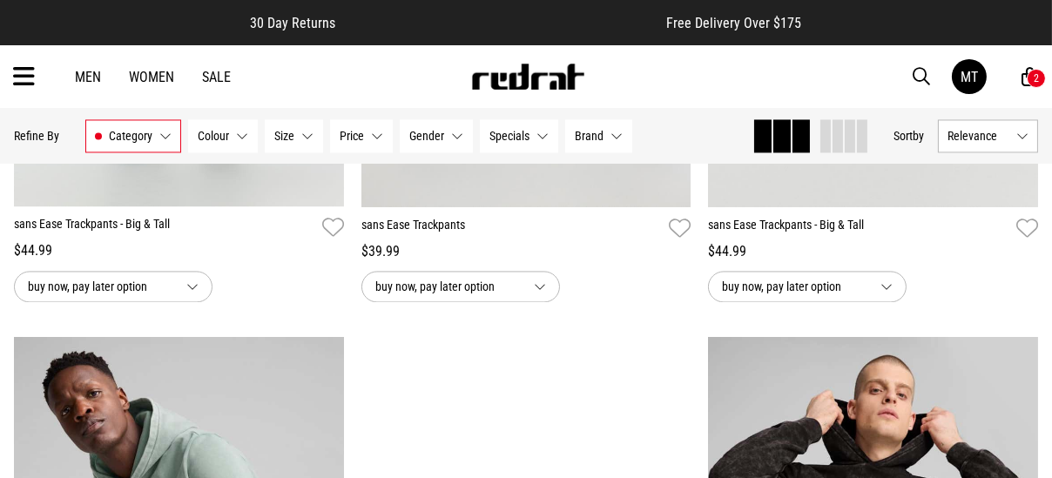
scroll to position [5324, 0]
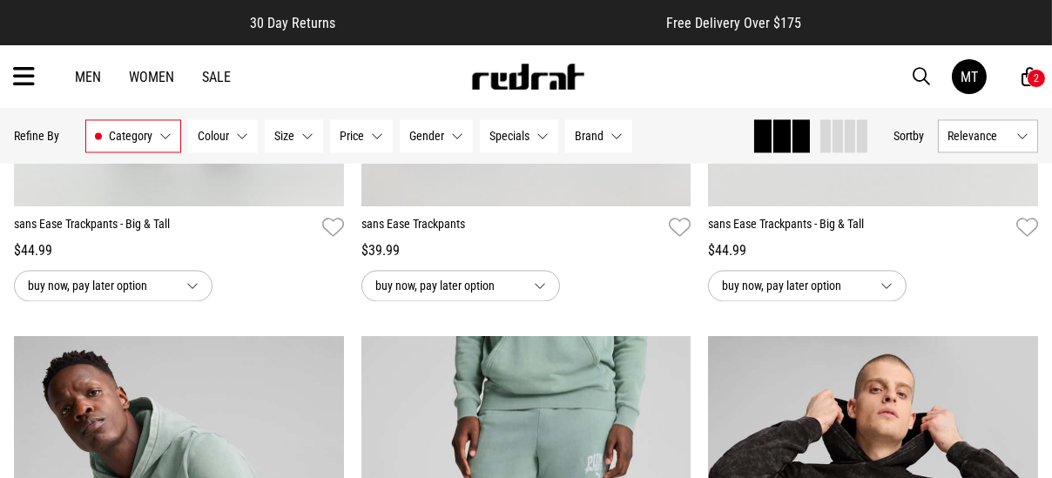
click at [165, 137] on button "Category Bottoms, Tops" at bounding box center [133, 135] width 96 height 33
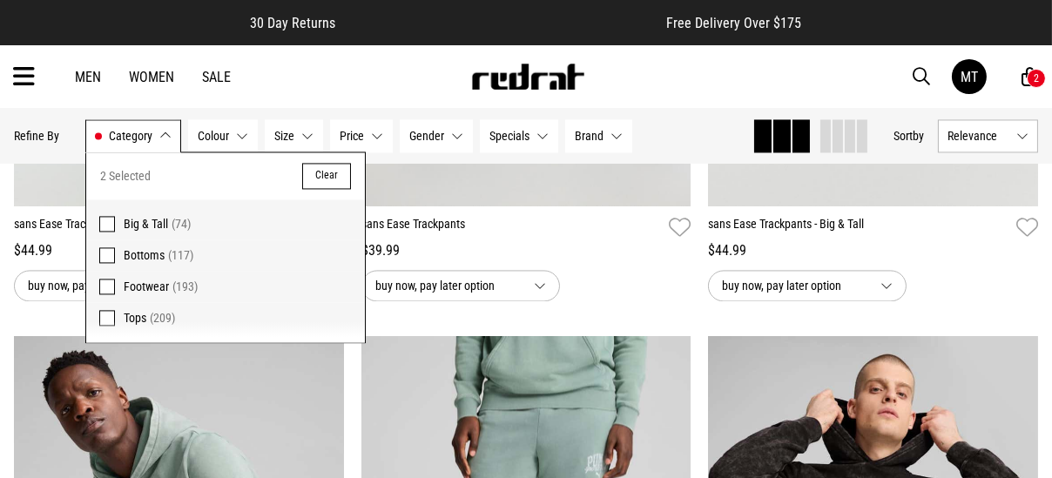
click at [108, 250] on span at bounding box center [107, 255] width 16 height 16
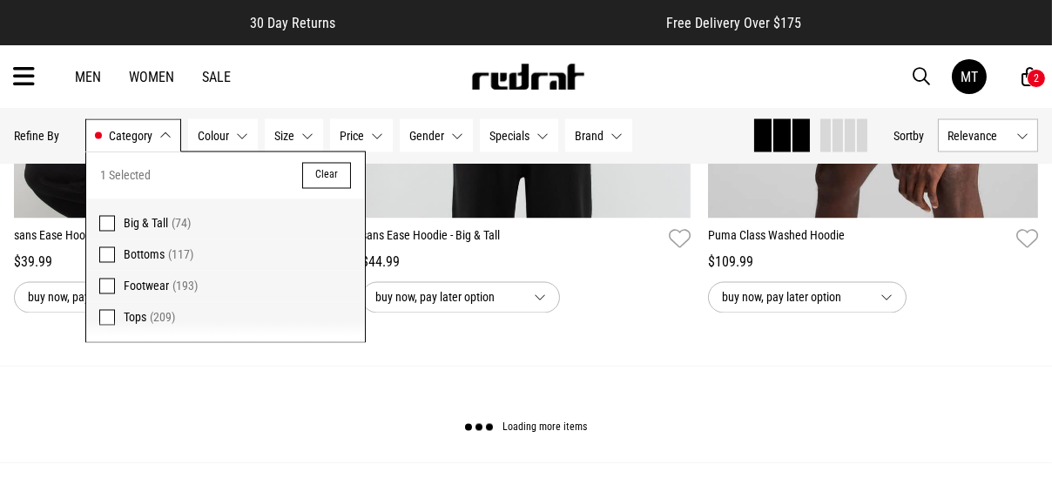
scroll to position [4715, 0]
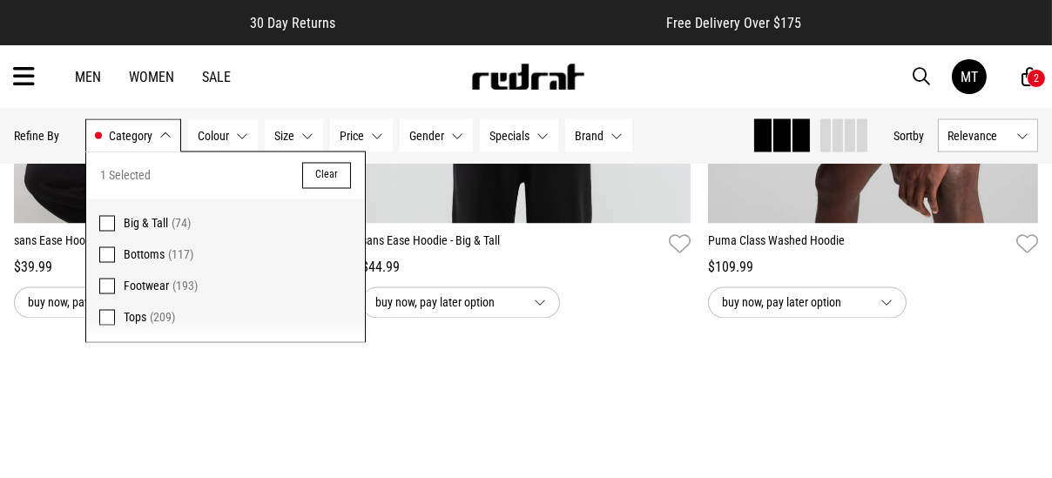
click at [166, 132] on button "Category Tops" at bounding box center [133, 135] width 96 height 33
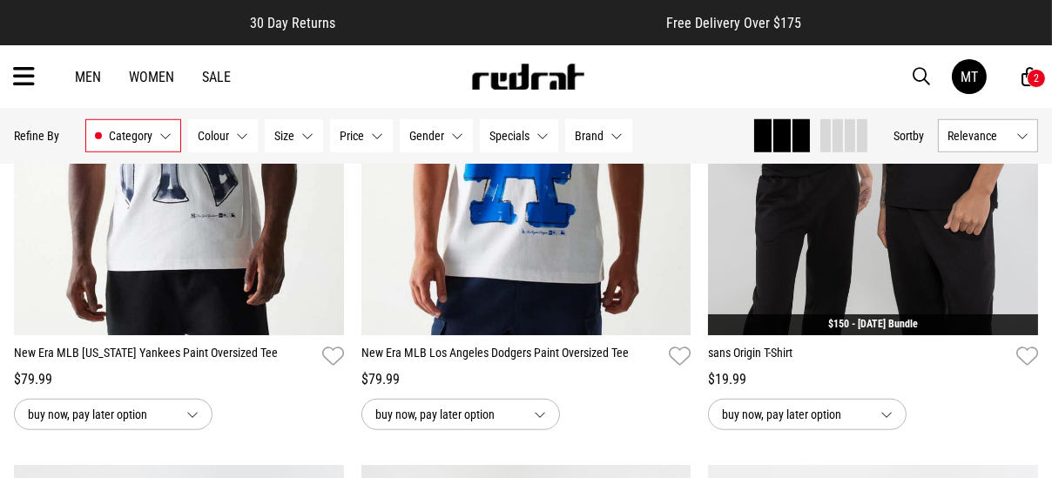
scroll to position [2265, 0]
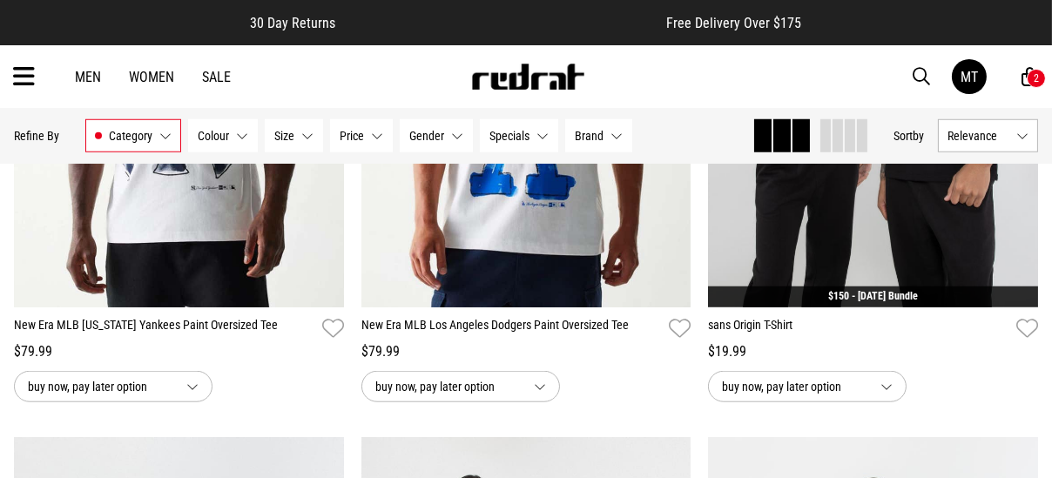
click at [864, 218] on button "L" at bounding box center [864, 215] width 32 height 31
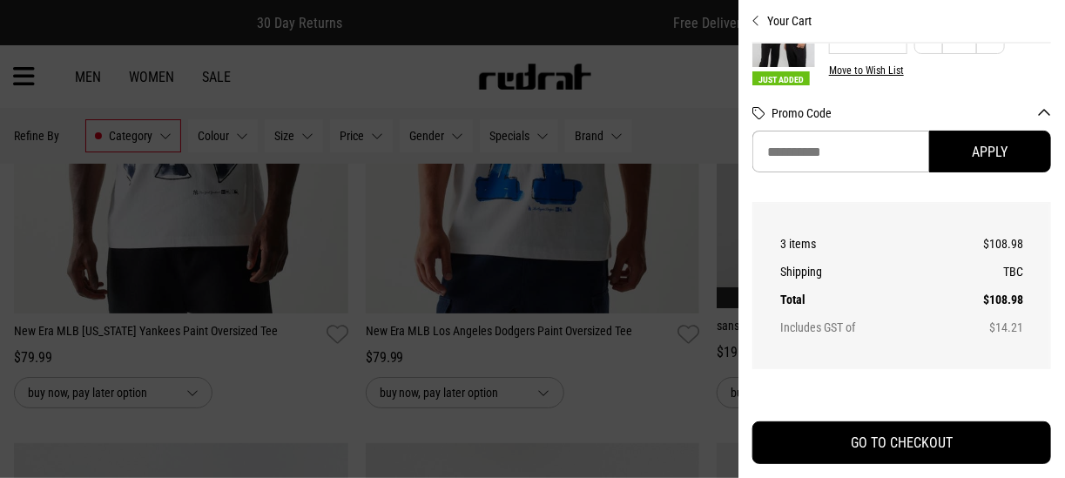
scroll to position [274, 0]
click at [760, 20] on icon "Close cart preview" at bounding box center [757, 21] width 8 height 14
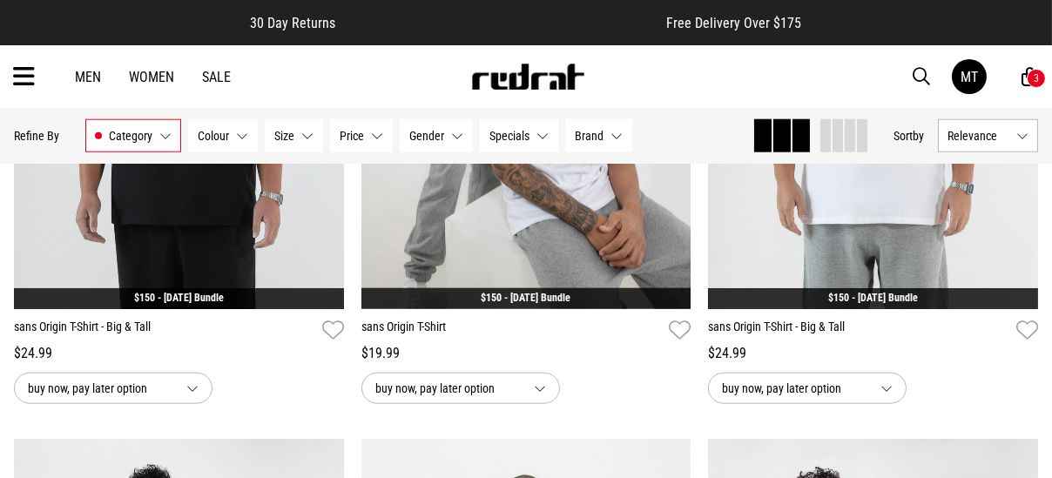
scroll to position [2875, 0]
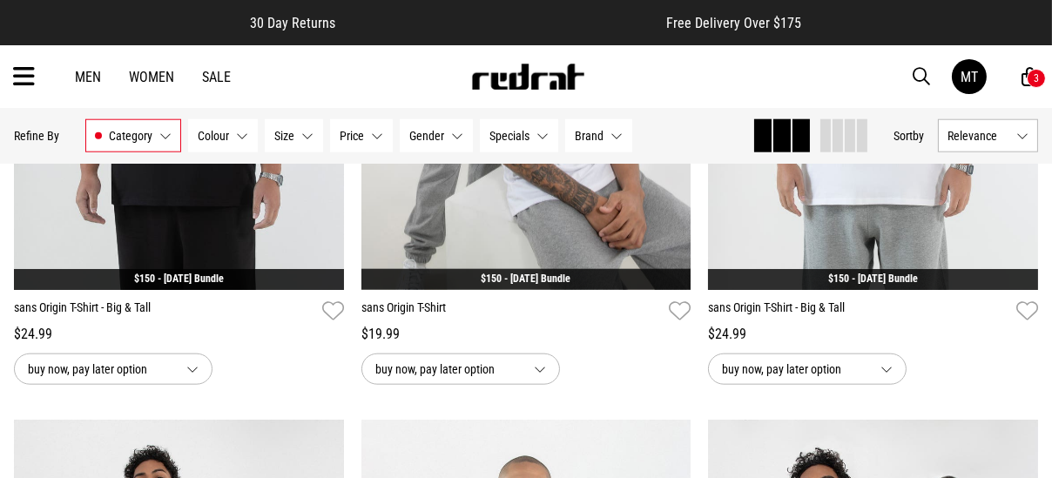
click at [517, 194] on button "L" at bounding box center [517, 198] width 32 height 31
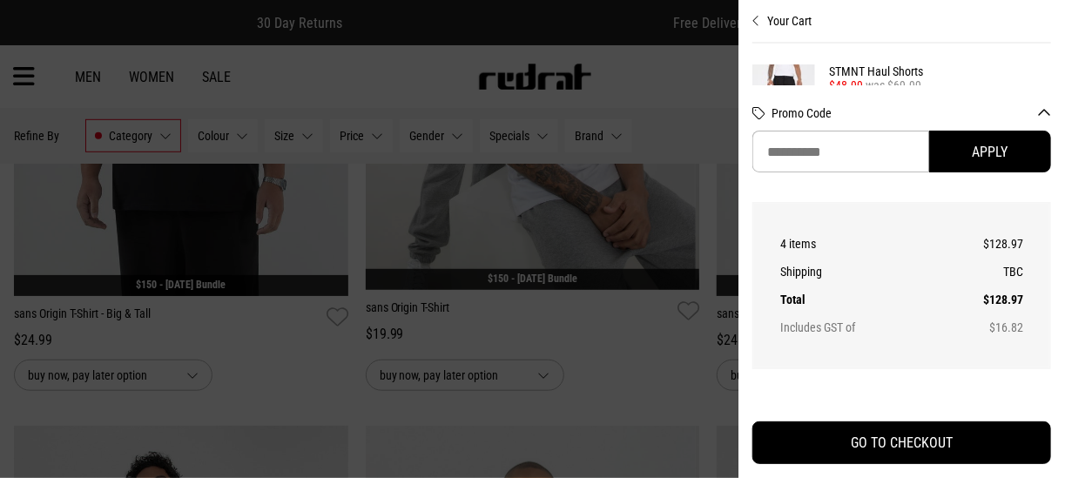
scroll to position [87, 0]
click at [916, 438] on button "GO TO CHECKOUT" at bounding box center [902, 443] width 299 height 43
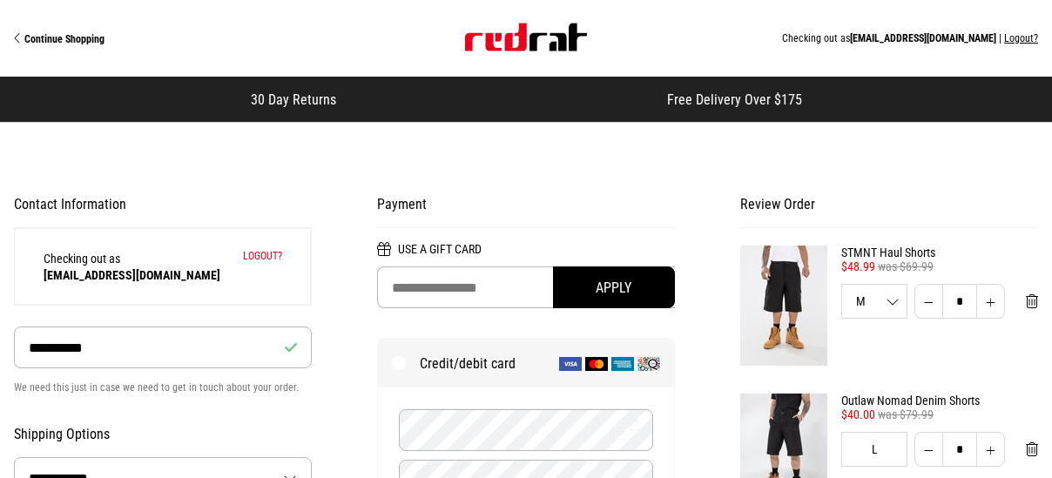
select select "**********"
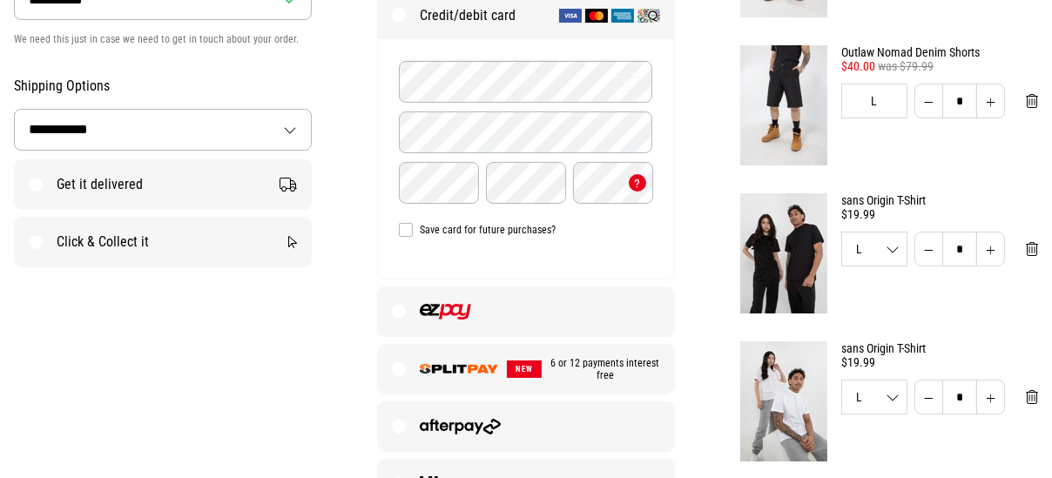
click at [889, 249] on div "L S M L XL 2XL" at bounding box center [874, 249] width 64 height 12
click at [947, 301] on div "sans Origin T-Shirt $19.99 L S M L XL 2XL * * * ** *** *" at bounding box center [889, 253] width 298 height 120
click at [705, 241] on div "Payment Use a Gift Card Apply Credit/debit card Credit/debit card details Save …" at bounding box center [525, 229] width 363 height 791
drag, startPoint x: 865, startPoint y: 388, endPoint x: 1065, endPoint y: 451, distance: 209.4
click at [865, 387] on li "L" at bounding box center [874, 392] width 64 height 49
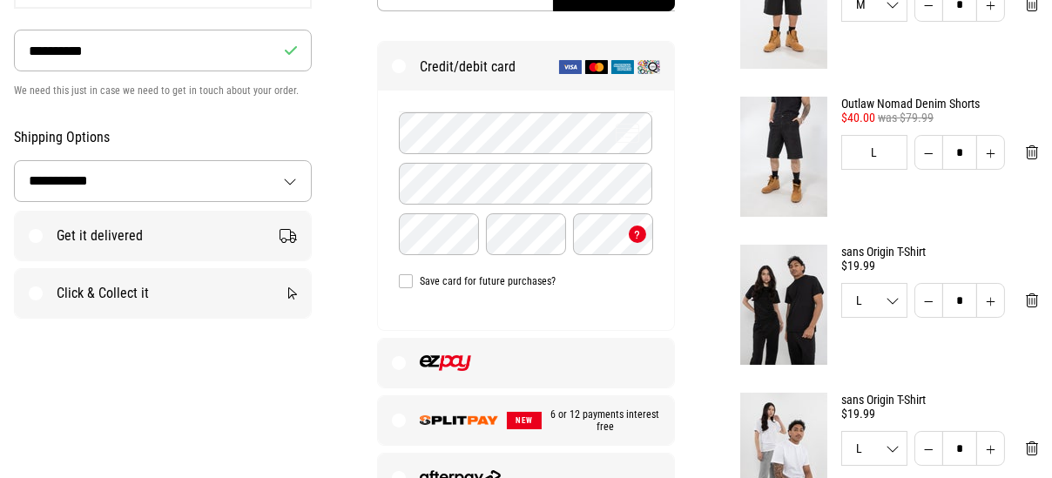
scroll to position [301, 0]
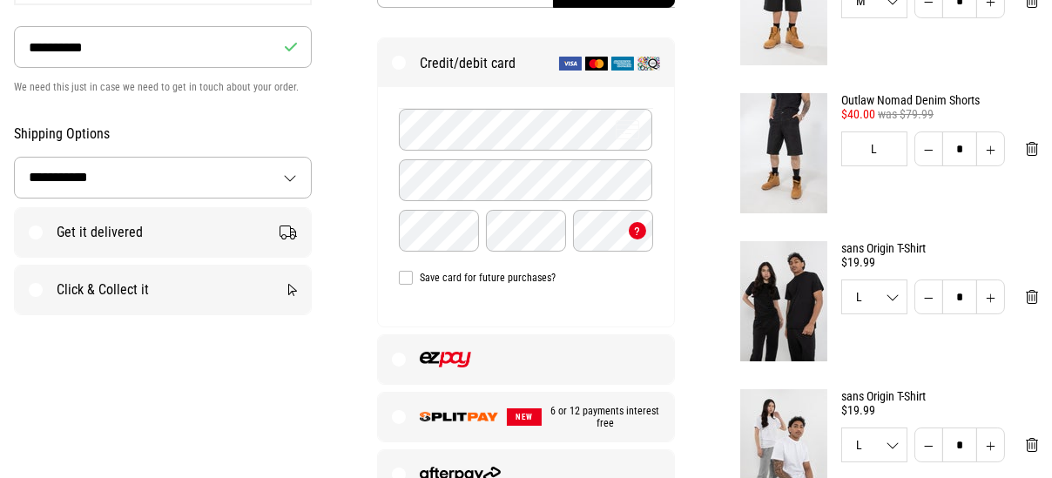
click at [461, 360] on img at bounding box center [445, 360] width 51 height 16
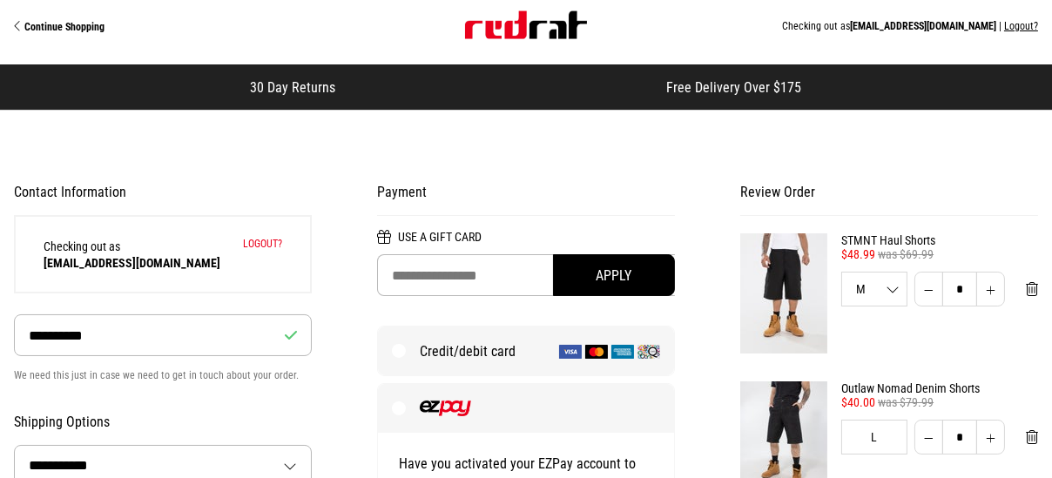
scroll to position [0, 0]
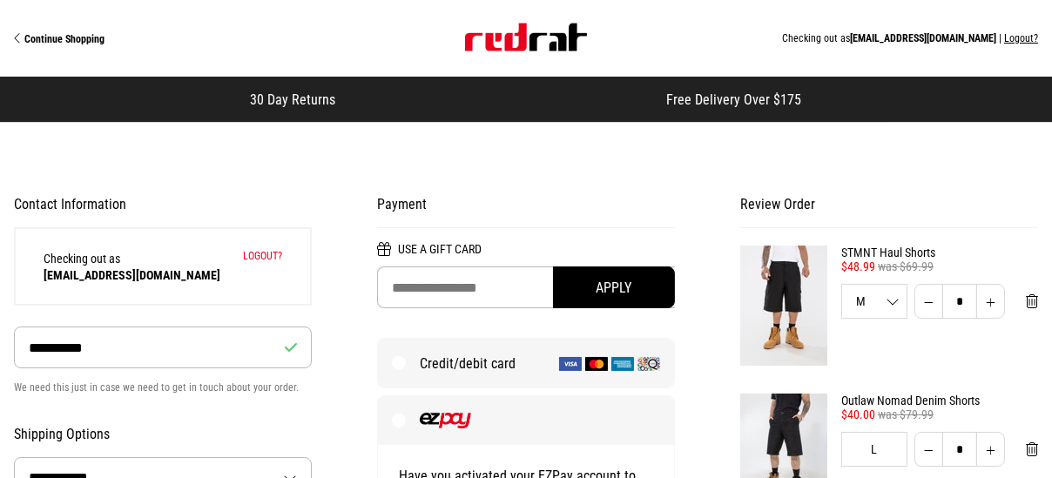
click at [69, 36] on span "Continue Shopping" at bounding box center [64, 39] width 80 height 12
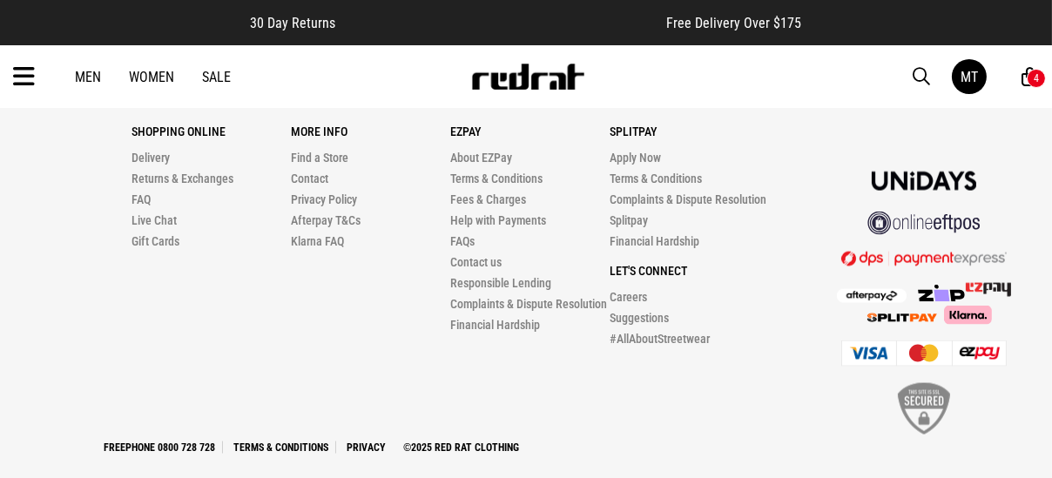
click at [152, 213] on link "Live Chat" at bounding box center [154, 220] width 45 height 14
click at [143, 213] on link "Live Chat" at bounding box center [154, 220] width 45 height 14
